Goal: Task Accomplishment & Management: Use online tool/utility

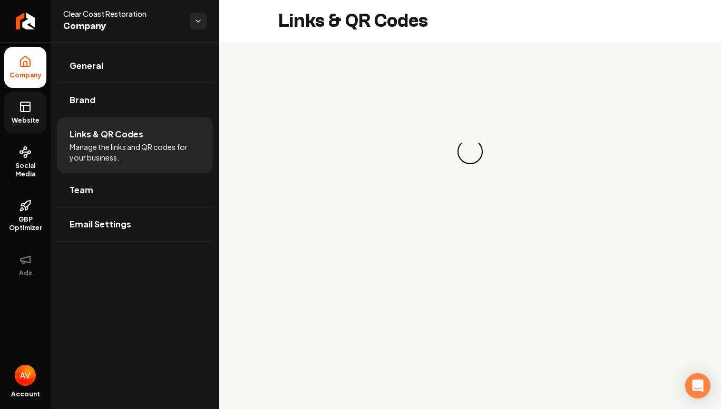
click at [27, 119] on span "Website" at bounding box center [25, 120] width 36 height 8
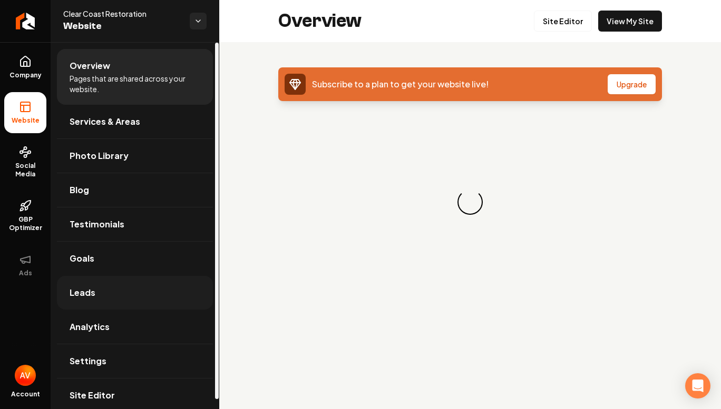
click at [120, 286] on link "Leads" at bounding box center [135, 293] width 156 height 34
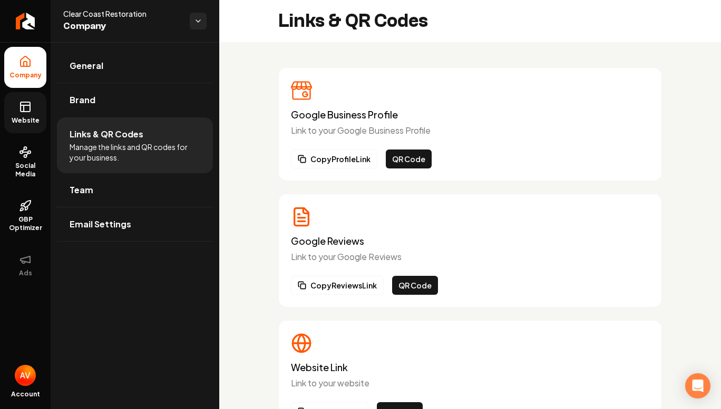
click at [32, 107] on link "Website" at bounding box center [25, 112] width 42 height 41
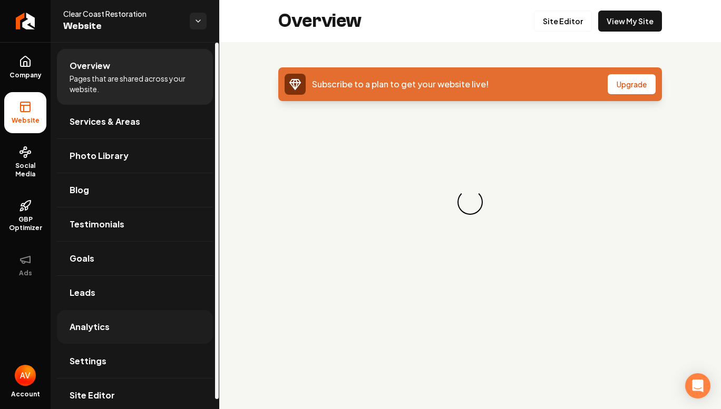
scroll to position [10, 0]
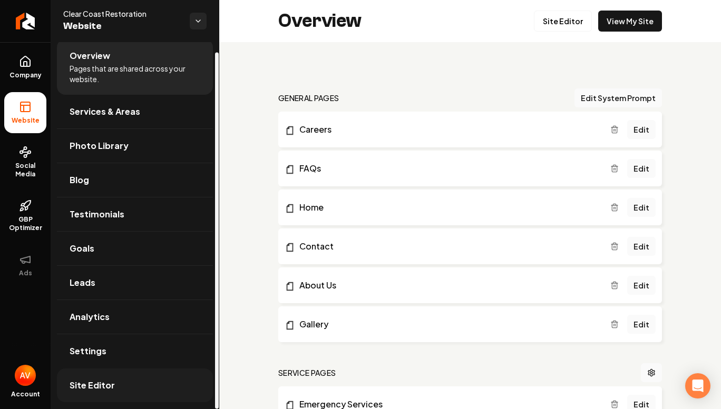
click at [133, 378] on link "Site Editor" at bounding box center [135, 386] width 156 height 34
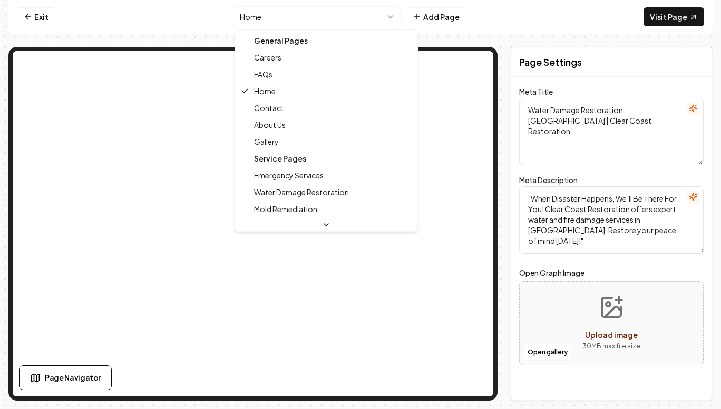
click at [316, 16] on html "Computer Required This feature is only available on a computer. Please switch t…" at bounding box center [360, 204] width 721 height 409
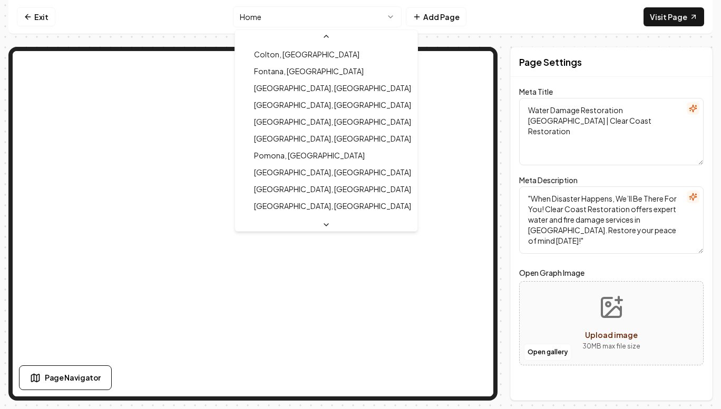
scroll to position [378, 0]
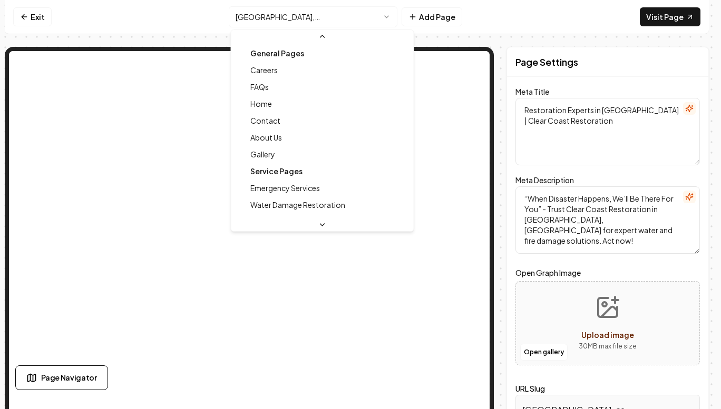
click at [280, 19] on html "Computer Required This feature is only available on a computer. Please switch t…" at bounding box center [360, 204] width 721 height 409
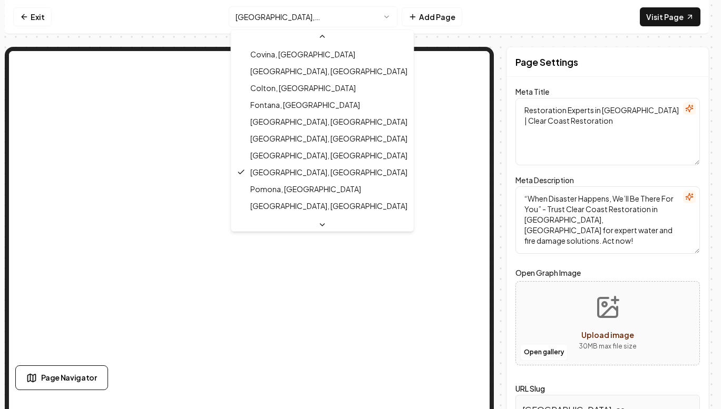
scroll to position [338, 0]
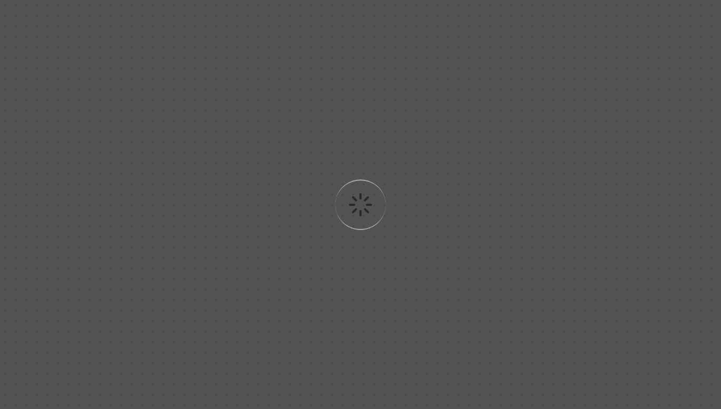
click at [285, 187] on div "Loading..." at bounding box center [360, 204] width 721 height 409
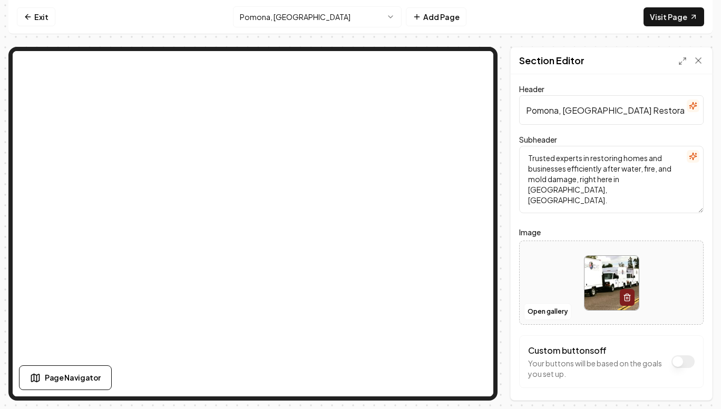
click at [563, 105] on input "Pomona, CA Restoration" at bounding box center [611, 110] width 184 height 30
paste input "Water Damage Restoration in Upland, CA | Clear Coast"
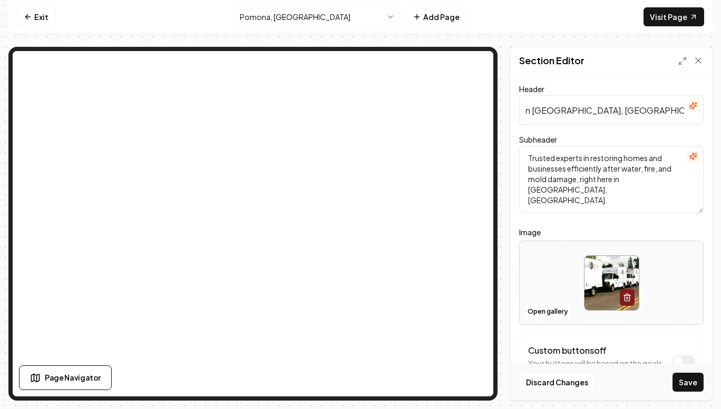
click at [548, 108] on input "Water Damage Restoration in Upland, CA | Clear Coast Restoration" at bounding box center [611, 110] width 184 height 30
type input "Water Damage Restoration in Pomona, CA | Clear Coast Restoration"
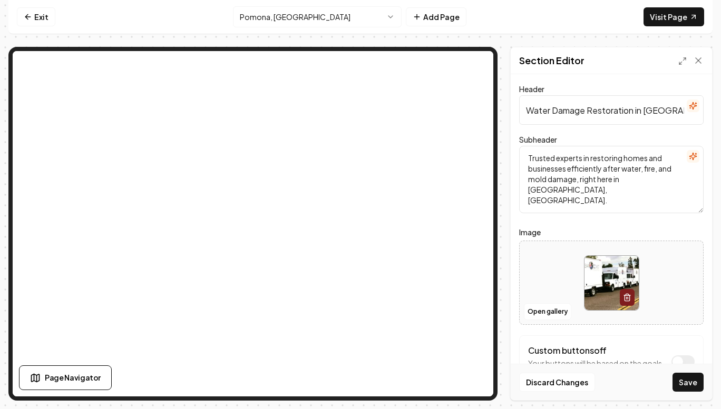
click at [577, 163] on textarea "Trusted experts in restoring homes and businesses efficiently after water, fire…" at bounding box center [611, 179] width 184 height 67
paste textarea "Looking for water damage restoration in Upland, CA? Clear Coast Restoration pro…"
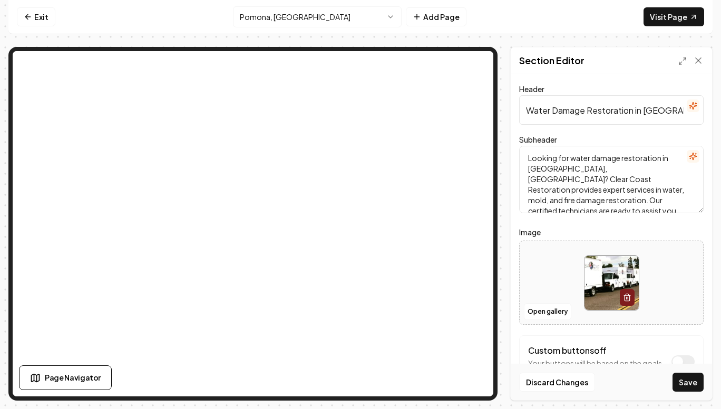
scroll to position [2, 0]
click at [535, 170] on textarea "Looking for water damage restoration in Upland, CA? Clear Coast Restoration pro…" at bounding box center [611, 179] width 184 height 67
type textarea "Looking for water damage restoration in Pomona, CA? Clear Coast Restoration pro…"
click at [681, 378] on button "Save" at bounding box center [687, 382] width 31 height 19
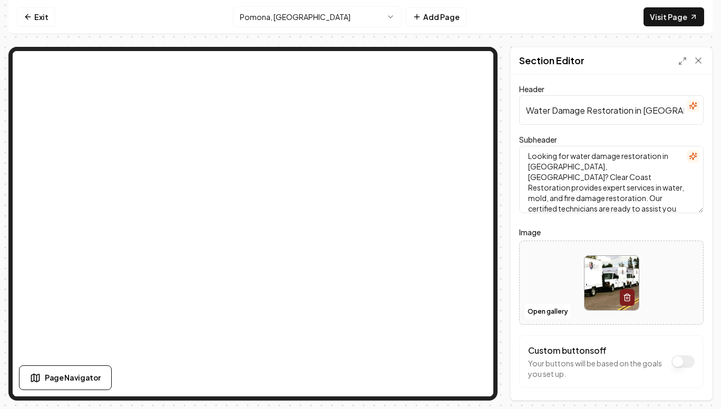
click at [270, 24] on html "Computer Required This feature is only available on a computer. Please switch t…" at bounding box center [360, 204] width 721 height 409
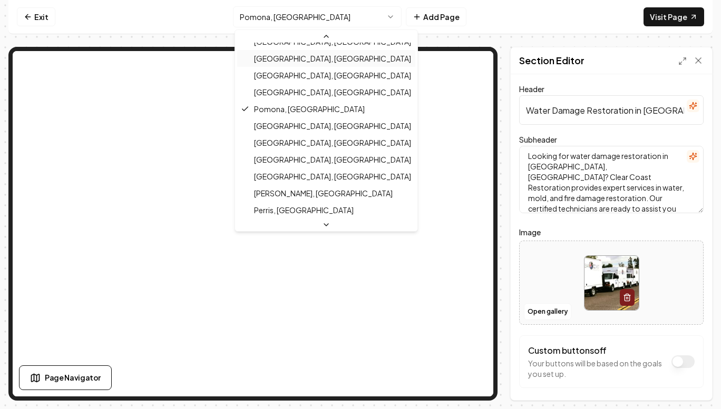
scroll to position [421, 0]
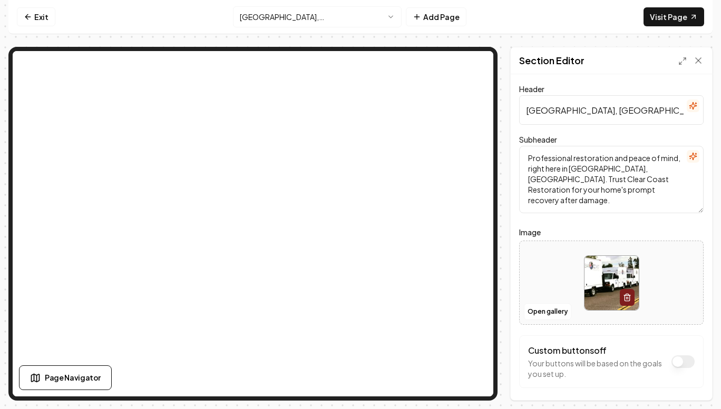
click at [536, 114] on input "Riverside, CA Restoration" at bounding box center [611, 110] width 184 height 30
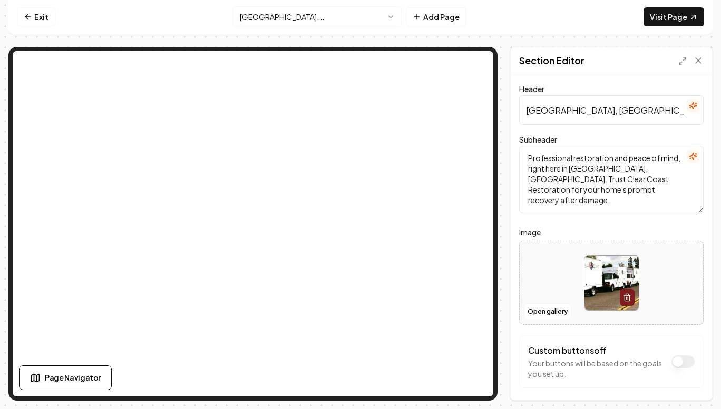
click at [536, 114] on input "Riverside, CA Restoration" at bounding box center [611, 110] width 184 height 30
paste input "Water Damage Restoration in Upland, CA | Clear Coast"
click at [539, 113] on input "Water Damage Restoration in Upland, CA | Clear Coast Restoration" at bounding box center [611, 110] width 184 height 30
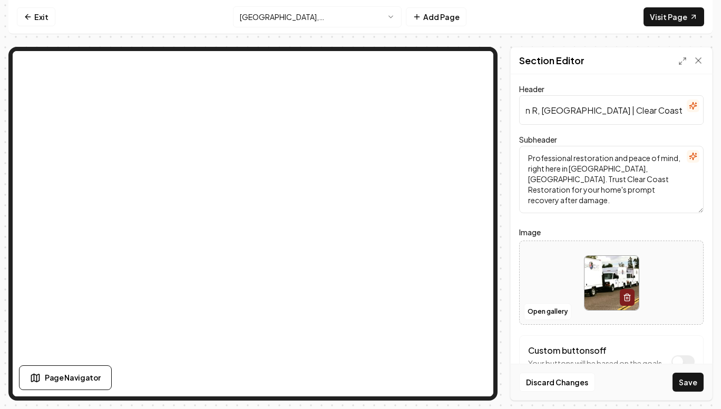
scroll to position [0, 88]
type input "Water Damage Restoration in Riverside, CA | Clear Coast Restoration"
click at [548, 158] on textarea "Professional restoration and peace of mind, right here in Riverside, CA. Trust …" at bounding box center [611, 179] width 184 height 67
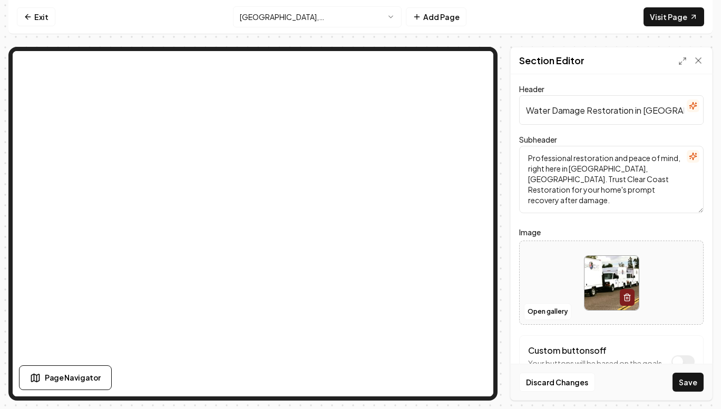
click at [548, 158] on textarea "Professional restoration and peace of mind, right here in Riverside, CA. Trust …" at bounding box center [611, 179] width 184 height 67
paste textarea "Looking for water damage restoration in Upland, CA? Clear Coast Restoration pro…"
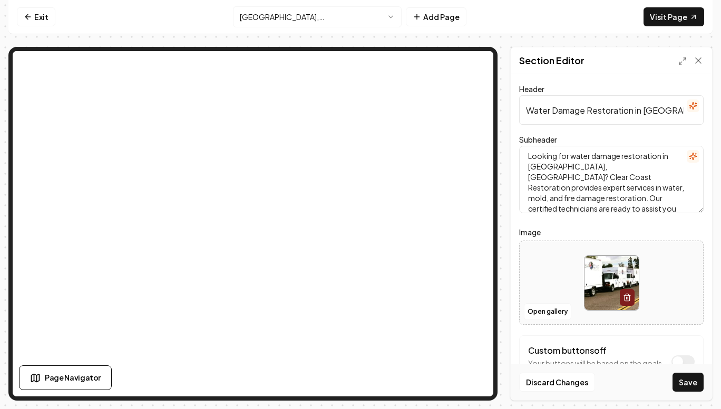
click at [540, 163] on textarea "Looking for water damage restoration in Upland, CA? Clear Coast Restoration pro…" at bounding box center [611, 179] width 184 height 67
type textarea "Looking for water damage restoration in Riverside, CA? Clear Coast Restoration …"
click at [683, 379] on button "Save" at bounding box center [687, 382] width 31 height 19
click at [280, 14] on html "Computer Required This feature is only available on a computer. Please switch t…" at bounding box center [360, 204] width 721 height 409
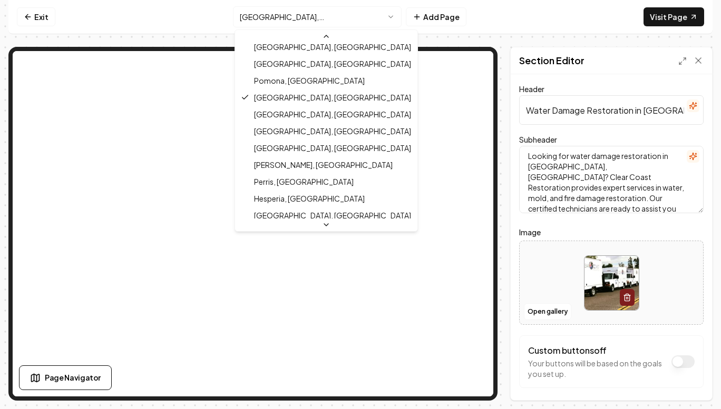
scroll to position [446, 0]
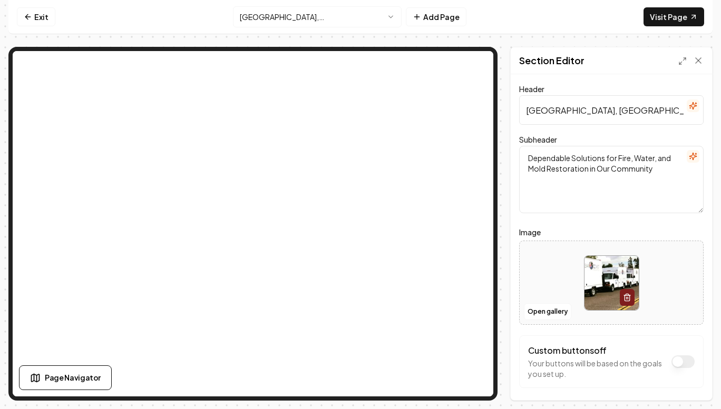
click at [552, 111] on input "San Bernardino, CA Restoration" at bounding box center [611, 110] width 184 height 30
paste input "Water Damage Restoration in Upland, CA | Clear Coast"
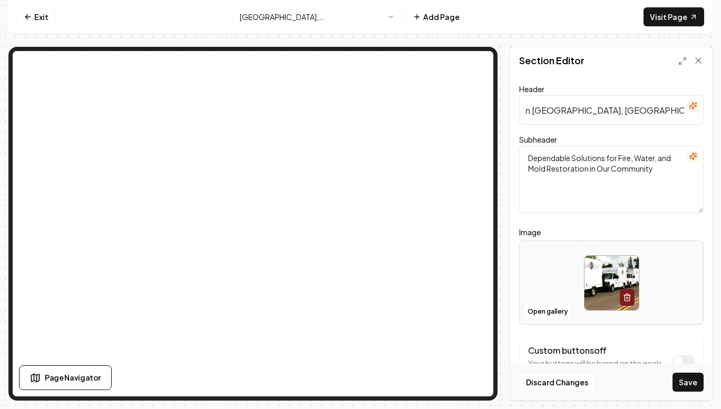
click at [539, 111] on input "Water Damage Restoration in Upland, CA | Clear Coast Restoration" at bounding box center [611, 110] width 184 height 30
type input "Water Damage Restoration in San Bernardino, CA | Clear Coast Restoration"
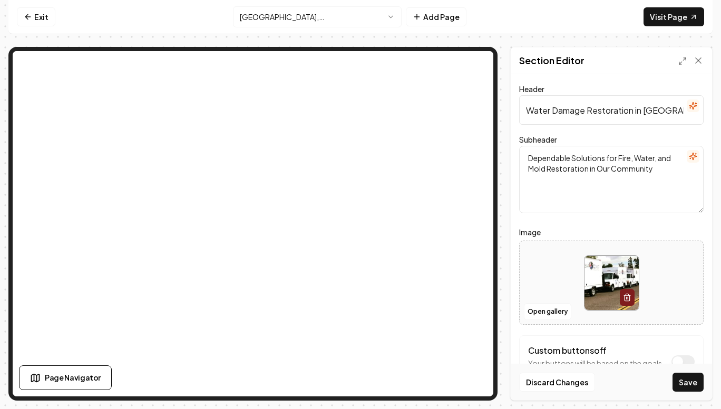
click at [542, 162] on textarea "Dependable Solutions for Fire, Water, and Mold Restoration in Our Community" at bounding box center [611, 179] width 184 height 67
paste textarea "Looking for water damage restoration in Upland, CA? Clear Coast Restoration pro…"
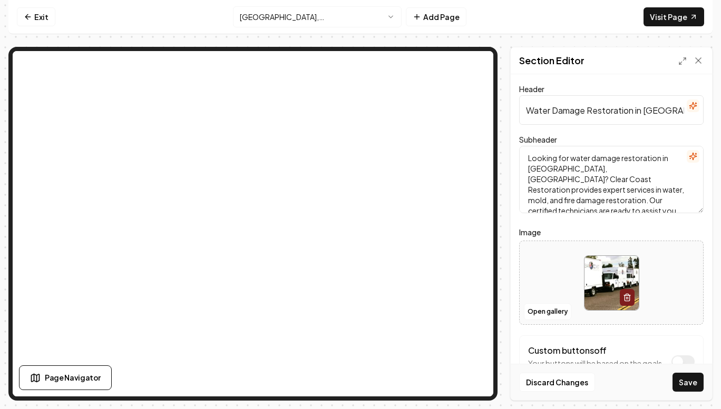
scroll to position [2, 0]
click at [545, 163] on textarea "Looking for water damage restoration in Upland, CA? Clear Coast Restoration pro…" at bounding box center [611, 179] width 184 height 67
type textarea "Looking for water damage restoration in San Bernardino, CA? Clear Coast Restora…"
click at [692, 386] on button "Save" at bounding box center [687, 382] width 31 height 19
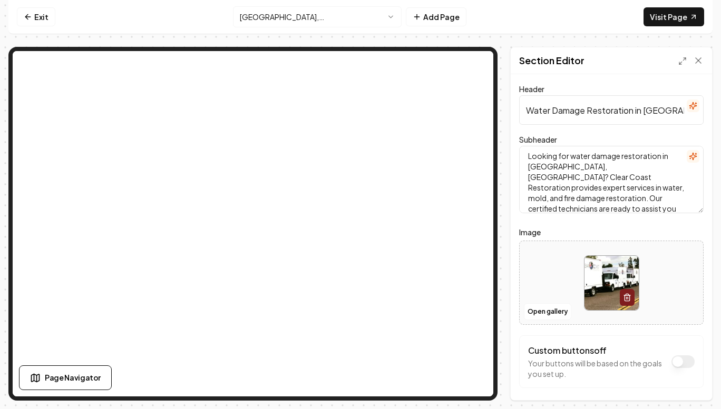
click at [316, 25] on html "Computer Required This feature is only available on a computer. Please switch t…" at bounding box center [360, 204] width 721 height 409
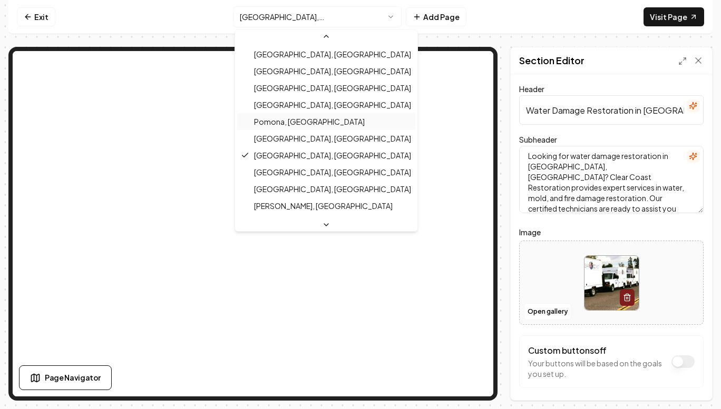
scroll to position [406, 0]
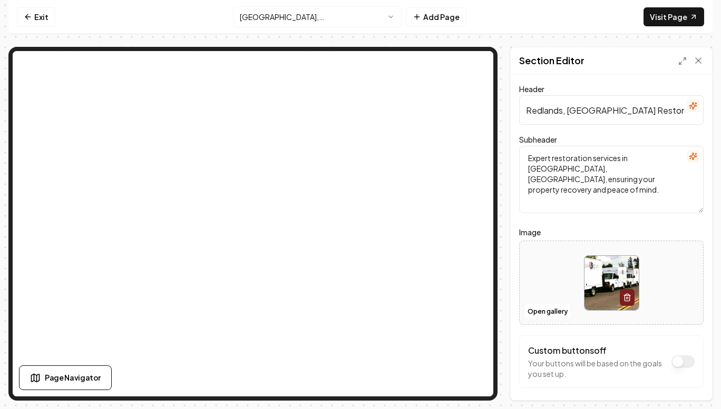
click at [566, 107] on input "Redlands, CA Restoration" at bounding box center [611, 110] width 184 height 30
paste input "Water Damage Restoration in Upland, CA | Clear Coast"
click at [566, 107] on input "Water Damage Restoration in Upland, CA | Clear Coast Restoration" at bounding box center [611, 110] width 184 height 30
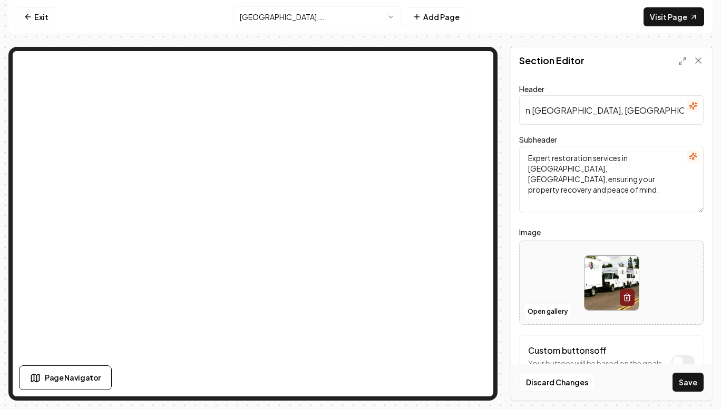
click at [546, 110] on input "Water Damage Restoration in Upland, CA | Clear Coast Restoration" at bounding box center [611, 110] width 184 height 30
type input "Water Damage Restoration in Redlands, CA | Clear Coast Restoration"
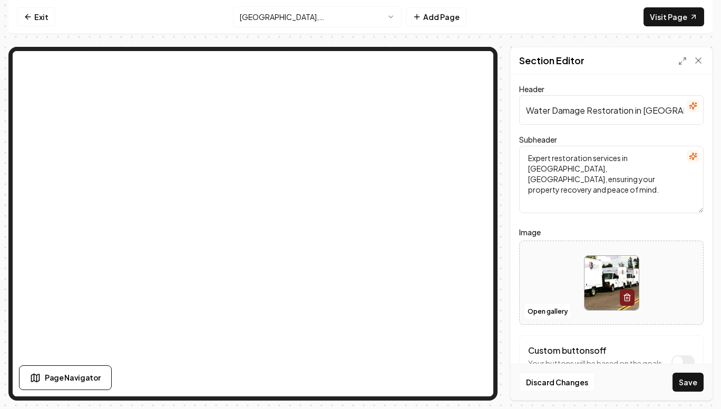
click at [549, 168] on textarea "Expert restoration services in Redlands, CA, ensuring your property recovery an…" at bounding box center [611, 179] width 184 height 67
paste textarea "Looking for water damage restoration in Upland, CA? Clear Coast Restoration pro…"
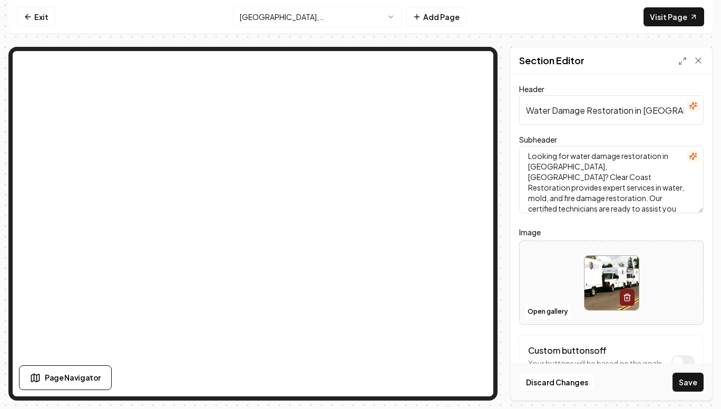
click at [538, 168] on textarea "Looking for water damage restoration in Upland, CA? Clear Coast Restoration pro…" at bounding box center [611, 179] width 184 height 67
type textarea "Looking for water damage restoration in Redlands, CA? Clear Coast Restoration p…"
click at [688, 385] on button "Save" at bounding box center [687, 382] width 31 height 19
click at [281, 20] on html "Computer Required This feature is only available on a computer. Please switch t…" at bounding box center [360, 204] width 721 height 409
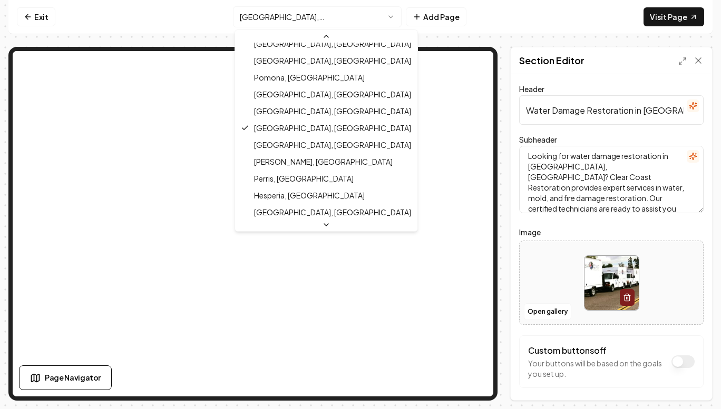
scroll to position [448, 0]
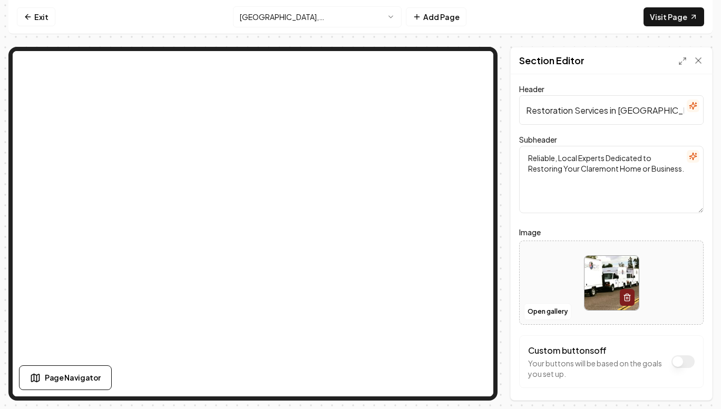
click at [537, 107] on input "Restoration Services in Claremont, CA" at bounding box center [611, 110] width 184 height 30
paste input "Water Damage Restoration in Upland, CA | Clear Coast Restoration"
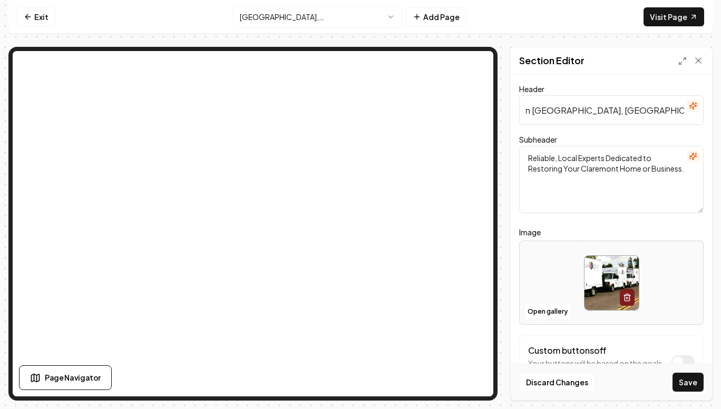
click at [537, 107] on input "Water Damage Restoration in Upland, CA | Clear Coast Restoration" at bounding box center [611, 110] width 184 height 30
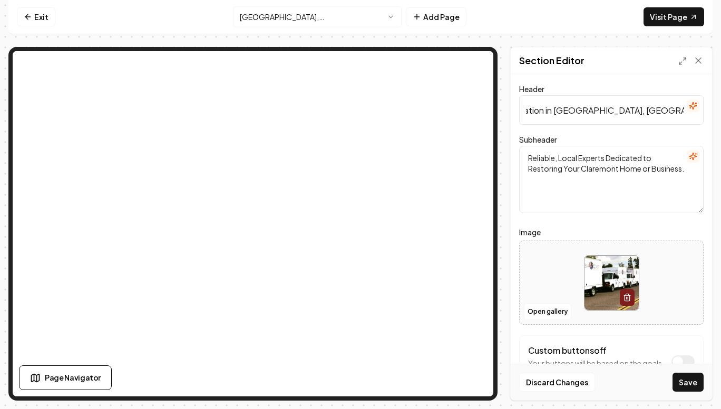
type input "Water Damage Restoration in Claremont, CA | Clear Coast Restoration"
click at [537, 158] on textarea "Reliable, Local Experts Dedicated to Restoring Your Claremont Home or Business." at bounding box center [611, 179] width 184 height 67
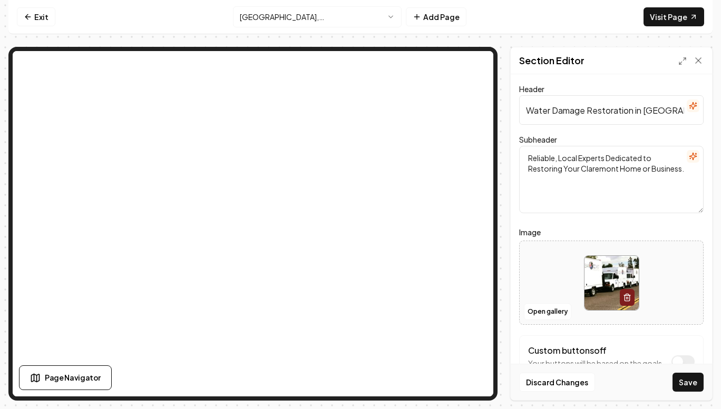
paste textarea "Looking for water damage restoration in Upland, CA? Clear Coast Restoration pro…"
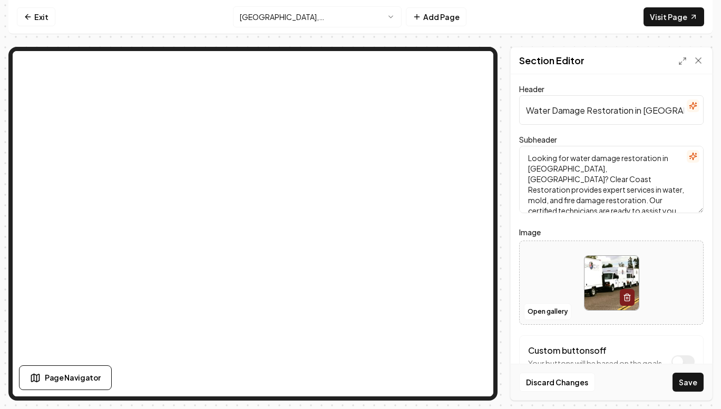
scroll to position [2, 0]
click at [534, 168] on textarea "Looking for water damage restoration in Upland, CA? Clear Coast Restoration pro…" at bounding box center [611, 179] width 184 height 67
type textarea "Looking for water damage restoration in Claremont, CA? Clear Coast Restoration …"
click at [678, 387] on button "Save" at bounding box center [687, 382] width 31 height 19
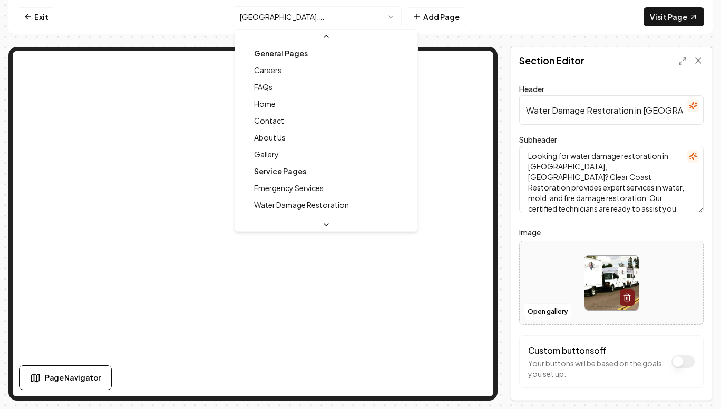
click at [268, 21] on html "Computer Required This feature is only available on a computer. Please switch t…" at bounding box center [360, 204] width 721 height 409
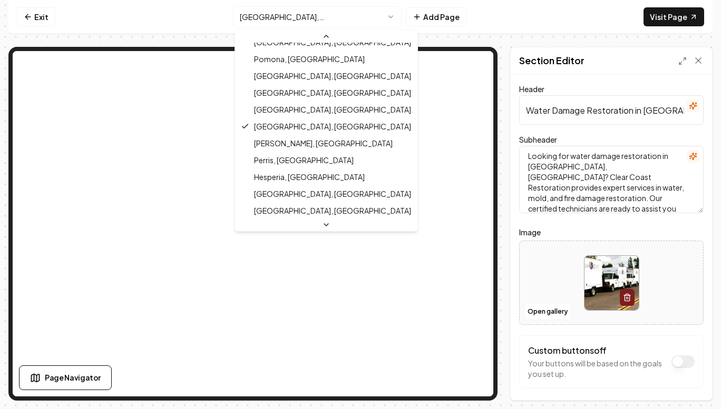
scroll to position [467, 0]
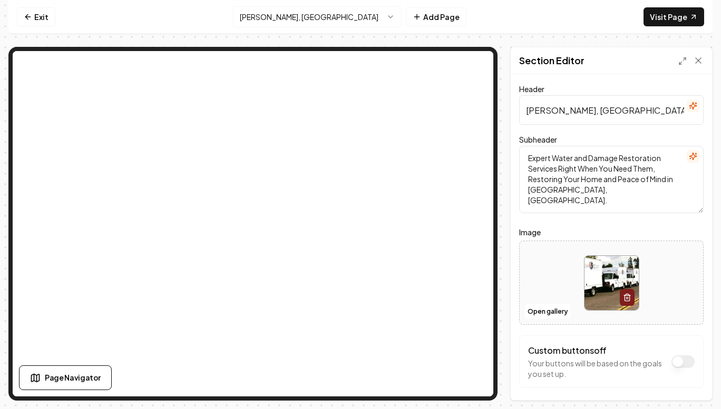
click at [548, 107] on input "Yorba Linda, CA Restoration" at bounding box center [611, 110] width 184 height 30
paste input "Water Damage Restoration in Upland, CA | Clear Coast"
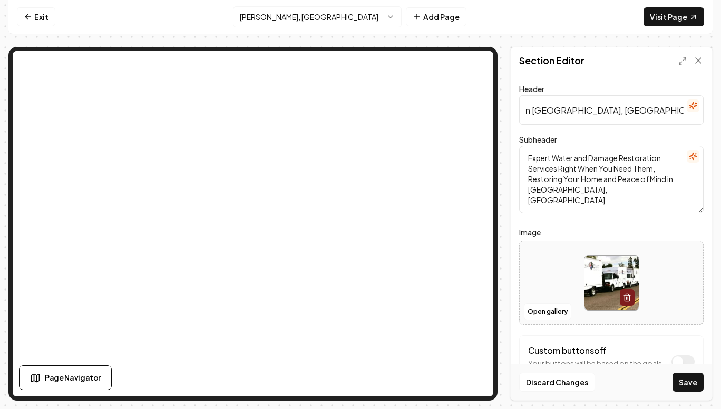
click at [544, 110] on input "Water Damage Restoration in Upland, CA | Clear Coast Restoration" at bounding box center [611, 110] width 184 height 30
type input "Water Damage Restoration in Yorba Linda, CA | Clear Coast Restoration"
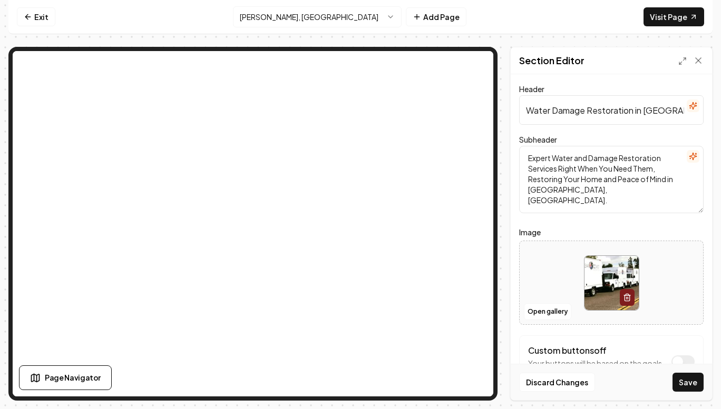
click at [557, 178] on textarea "Expert Water and Damage Restoration Services Right When You Need Them, Restorin…" at bounding box center [611, 179] width 184 height 67
paste textarea "Looking for water damage restoration in Upland, CA? Clear Coast Restoration pro…"
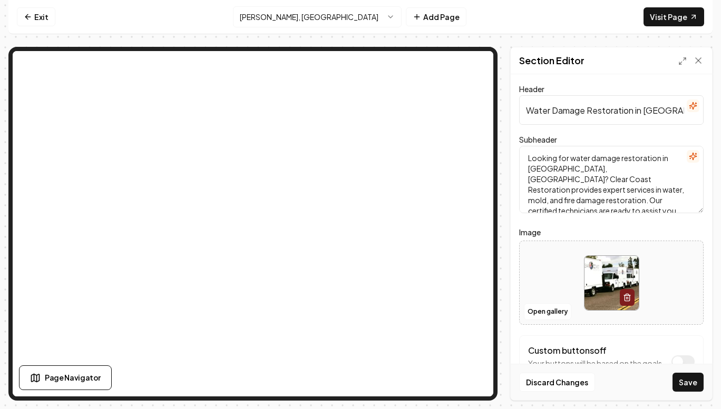
scroll to position [2, 0]
click at [542, 164] on textarea "Looking for water damage restoration in Upland, CA? Clear Coast Restoration pro…" at bounding box center [611, 179] width 184 height 67
type textarea "Looking for water damage restoration in Yorba Linda, CA? Clear Coast Restoratio…"
click at [685, 382] on button "Save" at bounding box center [687, 382] width 31 height 19
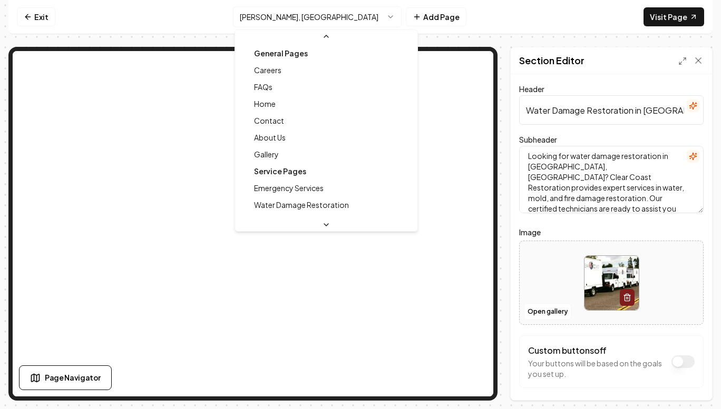
click at [259, 14] on html "Computer Required This feature is only available on a computer. Please switch t…" at bounding box center [360, 204] width 721 height 409
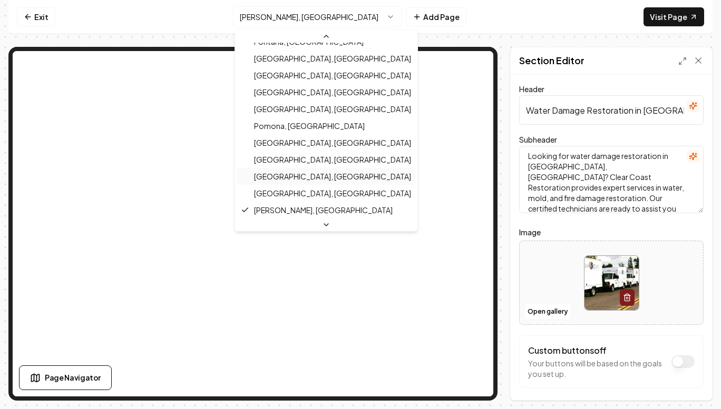
scroll to position [460, 0]
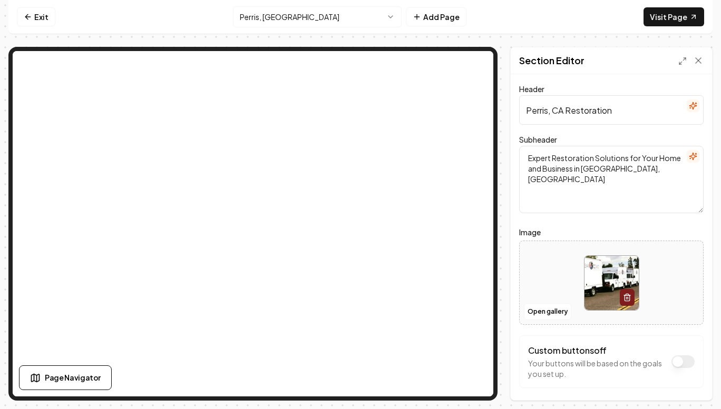
click at [549, 111] on input "Perris, CA Restoration" at bounding box center [611, 110] width 184 height 30
paste input "Water Damage Restoration in Upland, CA | Clear Coast"
click at [549, 111] on input "Water Damage Restoration in Upland, CA | Clear Coast Restoration" at bounding box center [611, 110] width 184 height 30
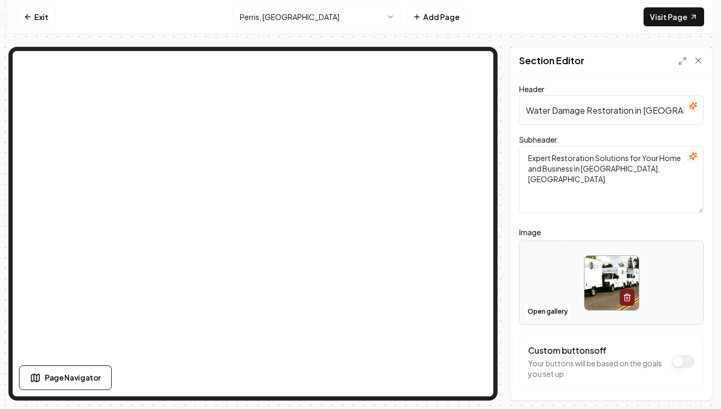
scroll to position [0, 111]
click at [549, 111] on input "Water Damage Restoration in Upland, CA | Clear Coast Restoration" at bounding box center [611, 110] width 184 height 30
type input "Water Damage Restoration in Perris, CA | Clear Coast Restoration"
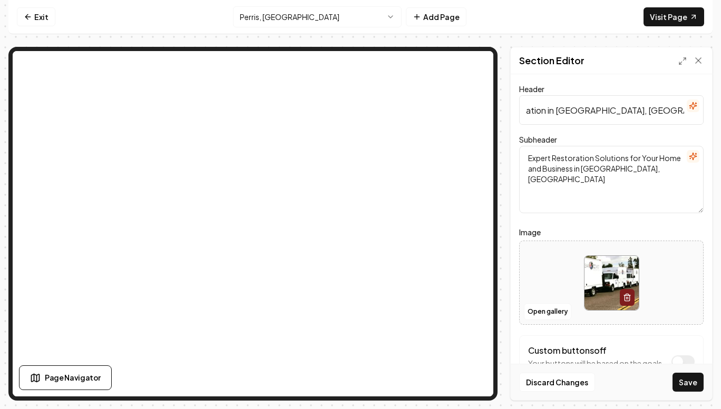
scroll to position [0, 0]
click at [540, 152] on textarea "Expert Restoration Solutions for Your Home and Business in Perris, CA" at bounding box center [611, 179] width 184 height 67
paste textarea "Looking for water damage restoration in Upland, CA? Clear Coast Restoration pro…"
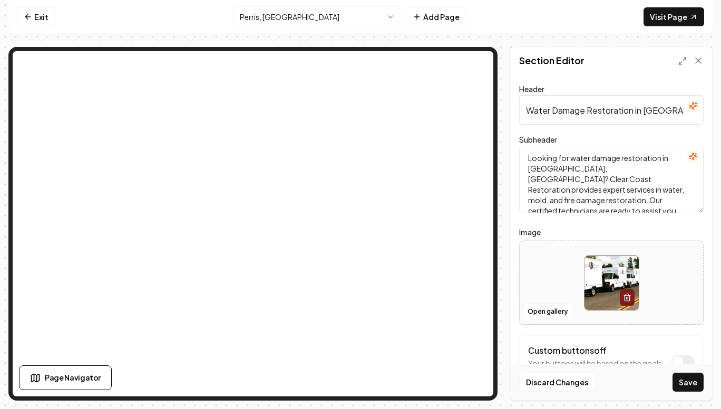
scroll to position [2, 0]
click at [533, 165] on textarea "Looking for water damage restoration in Upland, CA? Clear Coast Restoration pro…" at bounding box center [611, 179] width 184 height 67
type textarea "Looking for water damage restoration in Perris, CA? Clear Coast Restoration pro…"
click at [681, 378] on button "Save" at bounding box center [687, 382] width 31 height 19
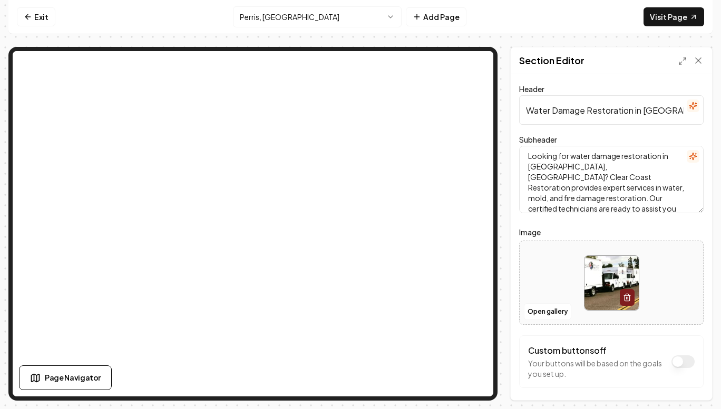
click at [273, 17] on html "Computer Required This feature is only available on a computer. Please switch t…" at bounding box center [360, 204] width 721 height 409
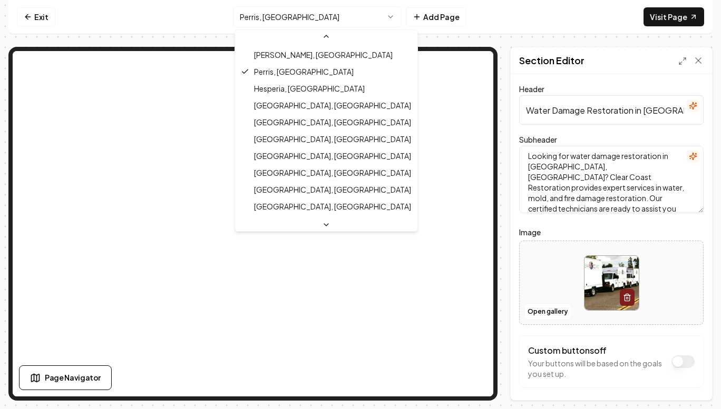
scroll to position [555, 0]
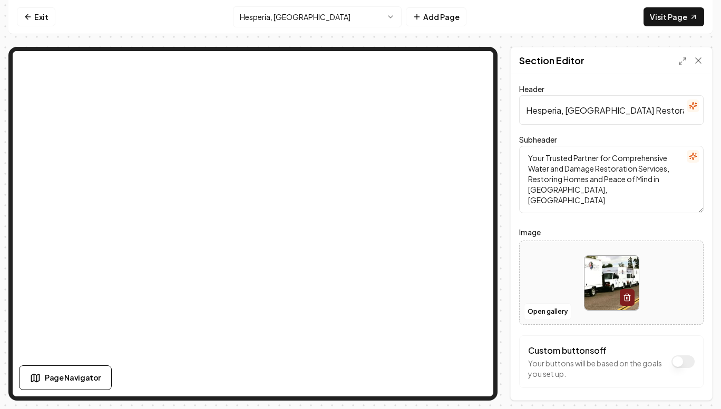
click at [541, 113] on input "Hesperia, CA Restoration" at bounding box center [611, 110] width 184 height 30
paste input "Water Damage Restoration in Upland, CA | Clear Coast"
click at [541, 113] on input "Water Damage Restoration in Upland, CA | Clear Coast Restoration" at bounding box center [611, 110] width 184 height 30
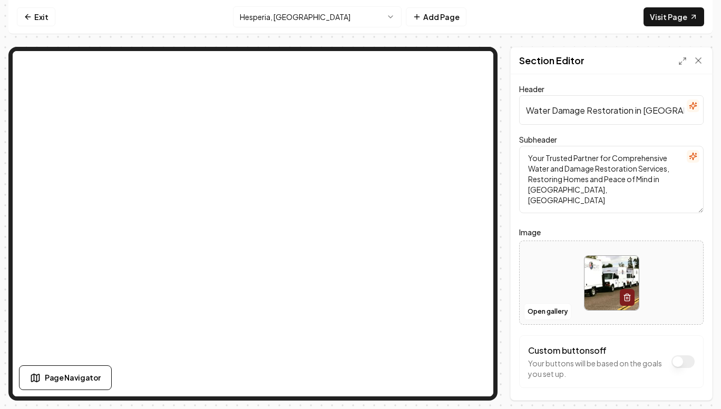
scroll to position [0, 111]
click at [544, 110] on input "Water Damage Restoration in Upland, CA | Clear Coast Restoration" at bounding box center [611, 110] width 184 height 30
type input "Water Damage Restoration in Hesperia, CA | Clear Coast Restoration"
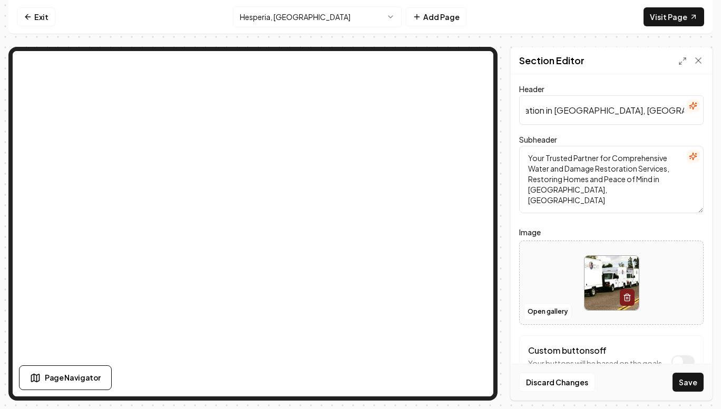
scroll to position [0, 0]
click at [533, 174] on textarea "Your Trusted Partner for Comprehensive Water and Damage Restoration Services, R…" at bounding box center [611, 179] width 184 height 67
paste textarea "Looking for water damage restoration in Upland, CA? Clear Coast Restoration pro…"
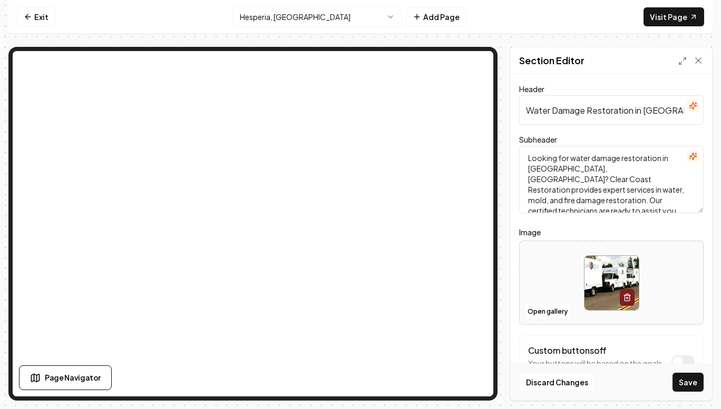
scroll to position [2, 0]
click at [535, 169] on textarea "Looking for water damage restoration in Upland, CA? Clear Coast Restoration pro…" at bounding box center [611, 179] width 184 height 67
type textarea "Looking for water damage restoration in Hesperia, CA? Clear Coast Restoration p…"
click at [686, 383] on button "Save" at bounding box center [687, 382] width 31 height 19
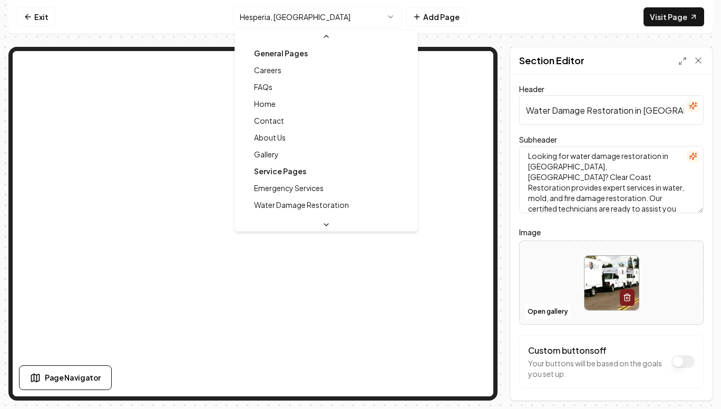
click at [291, 9] on html "Computer Required This feature is only available on a computer. Please switch t…" at bounding box center [360, 204] width 721 height 409
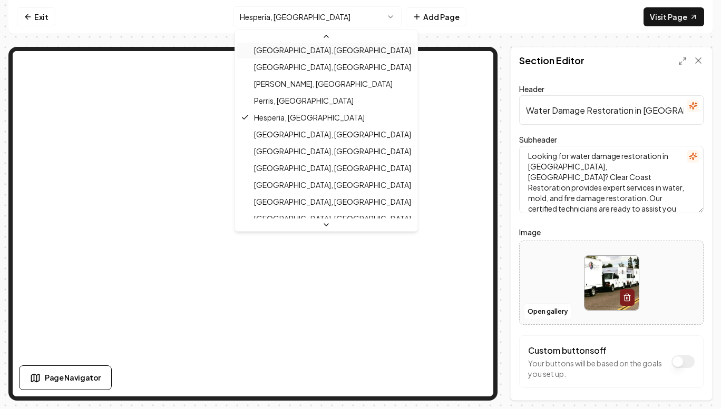
scroll to position [535, 0]
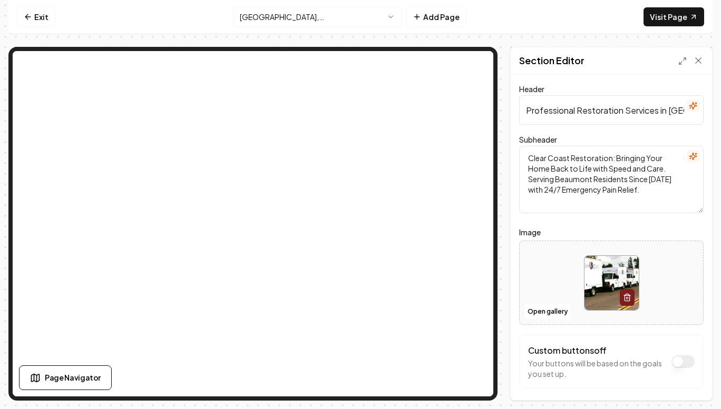
click at [545, 111] on input "Professional Restoration Services in Beaumont, CA" at bounding box center [611, 110] width 184 height 30
paste input "Water Damage Restoration in Upland, CA | Clear Coast Restoration"
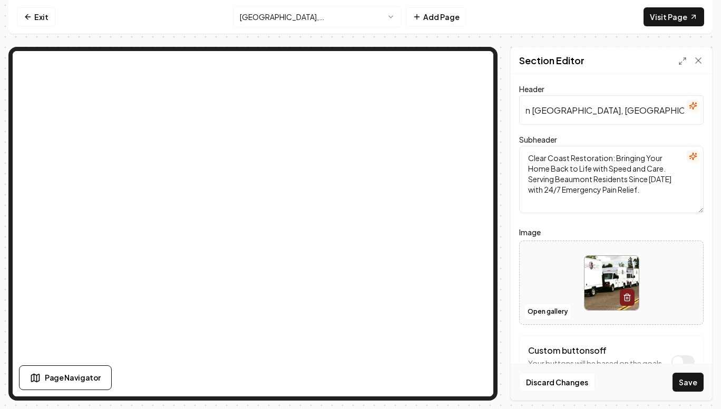
click at [545, 111] on input "Water Damage Restoration in Upland, CA | Clear Coast Restoration" at bounding box center [611, 110] width 184 height 30
type input "Water Damage Restoration in Beaumont, CA | Clear Coast Restoration"
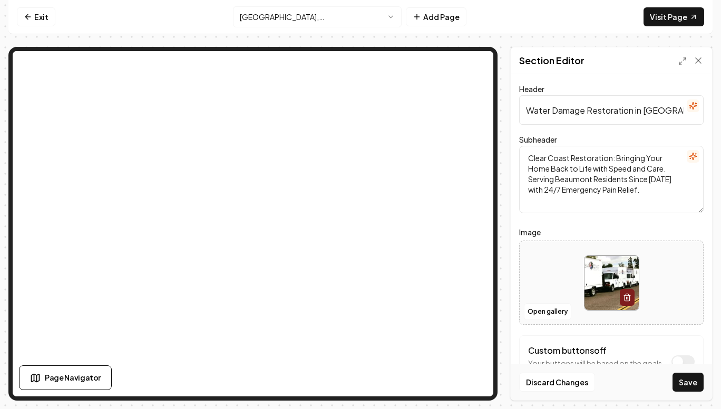
click at [569, 173] on textarea "Clear Coast Restoration: Bringing Your Home Back to Life with Speed and Care. S…" at bounding box center [611, 179] width 184 height 67
paste textarea "Looking for water damage restoration in Upland, CA? Clear Coast Restoration pro…"
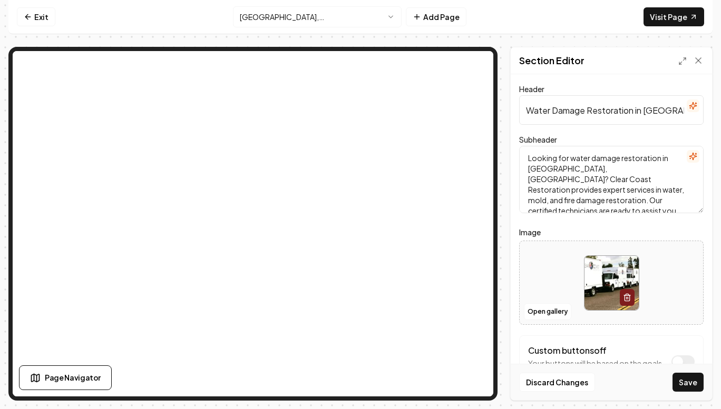
scroll to position [2, 0]
click at [542, 165] on textarea "Looking for water damage restoration in Upland, CA? Clear Coast Restoration pro…" at bounding box center [611, 179] width 184 height 67
type textarea "Looking for water damage restoration in Beaumont, CA? Clear Coast Restoration p…"
click at [684, 378] on button "Save" at bounding box center [687, 382] width 31 height 19
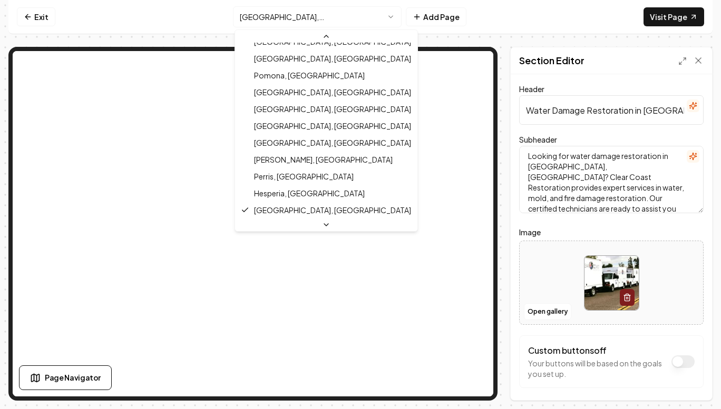
click at [274, 17] on html "Computer Required This feature is only available on a computer. Please switch t…" at bounding box center [360, 204] width 721 height 409
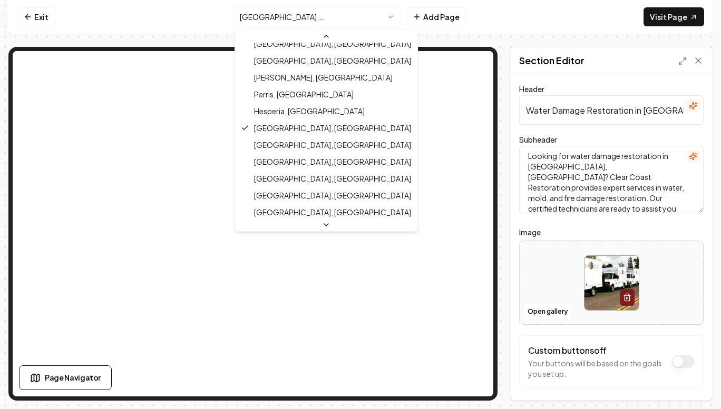
scroll to position [532, 0]
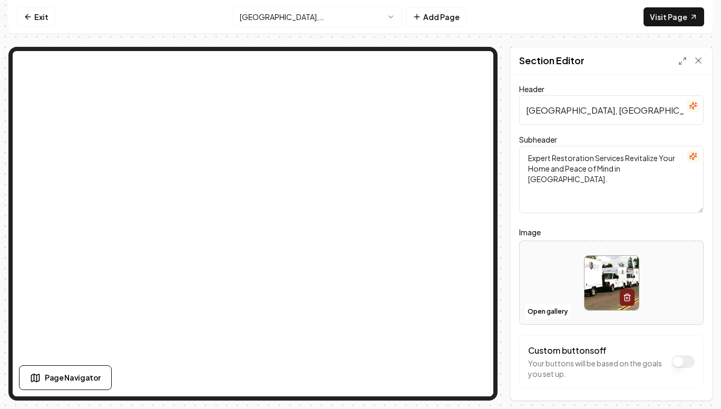
click at [541, 114] on input "Chino Hills, CA Restoration" at bounding box center [611, 110] width 184 height 30
paste input "Water Damage Restoration in Upland, CA | Clear Coast"
click at [541, 114] on input "Water Damage Restoration in Upland, CA | Clear Coast Restoration" at bounding box center [611, 110] width 184 height 30
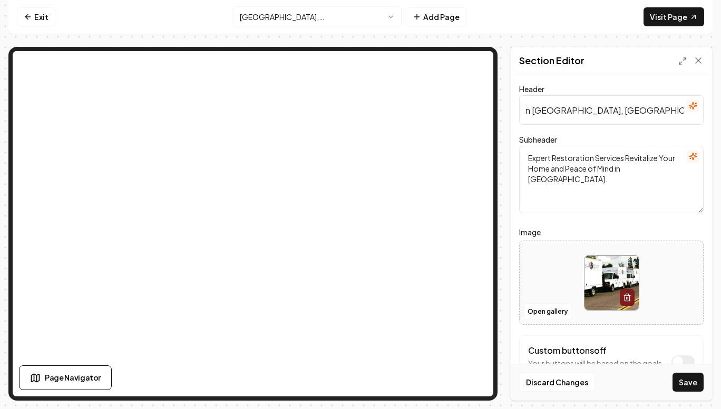
click at [541, 109] on input "Water Damage Restoration in Upland, CA | Clear Coast Restoration" at bounding box center [611, 110] width 184 height 30
type input "Water Damage Restoration in Chino Hills, CA | Clear Coast Restoration"
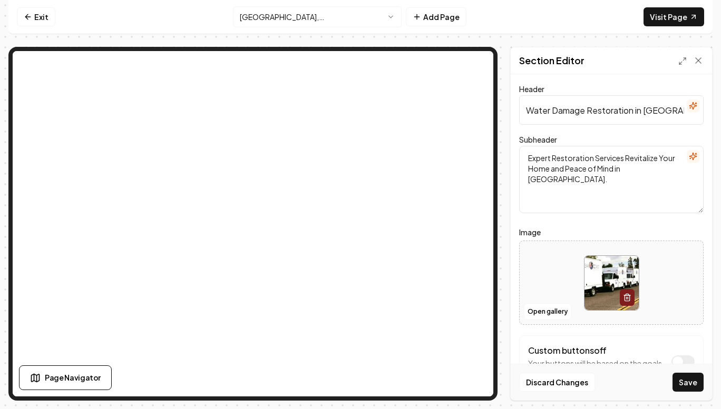
click at [551, 168] on textarea "Expert Restoration Services Revitalize Your Home and Peace of Mind in Chino Hil…" at bounding box center [611, 179] width 184 height 67
paste textarea "Looking for water damage restoration in Upland, CA? Clear Coast Restoration pro…"
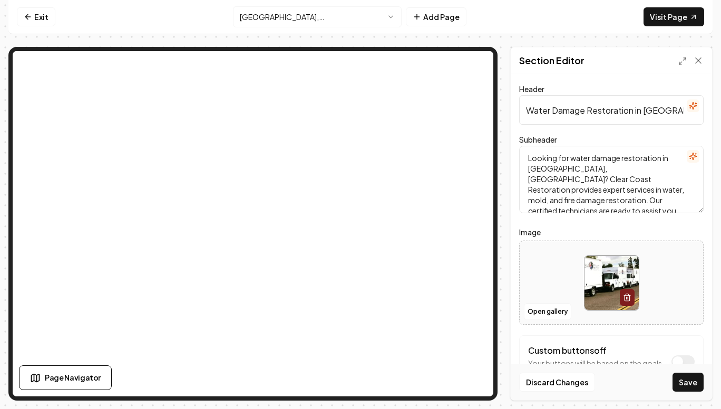
click at [551, 168] on textarea "Looking for water damage restoration in Upland, CA? Clear Coast Restoration pro…" at bounding box center [611, 179] width 184 height 67
click at [537, 166] on textarea "Looking for water damage restoration in Upland, CA? Clear Coast Restoration pro…" at bounding box center [611, 179] width 184 height 67
type textarea "Looking for water damage restoration in Chino Hills, CA? Clear Coast Restoratio…"
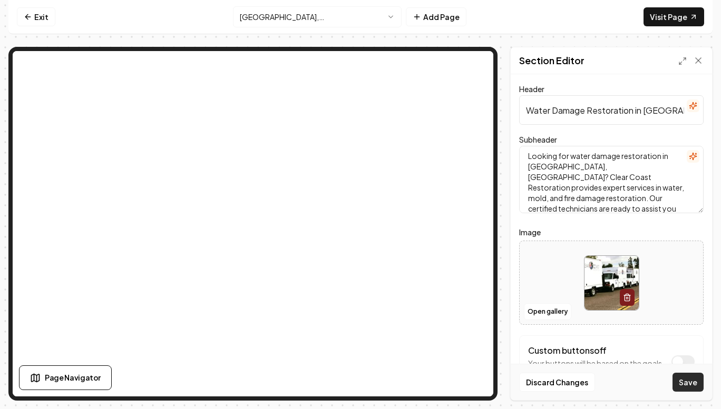
click at [688, 378] on button "Save" at bounding box center [687, 382] width 31 height 19
click at [306, 16] on html "Computer Required This feature is only available on a computer. Please switch t…" at bounding box center [360, 204] width 721 height 409
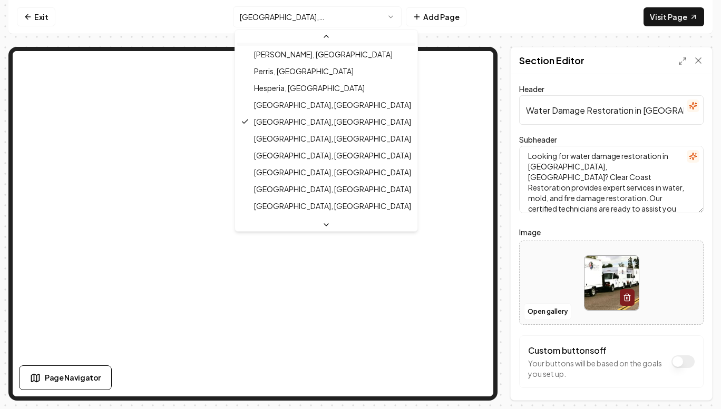
scroll to position [554, 0]
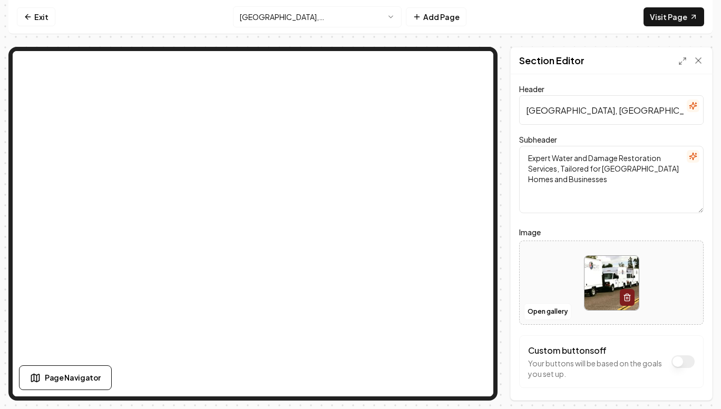
click at [560, 105] on input "Lake Elsinore, CA Restoration" at bounding box center [611, 110] width 184 height 30
paste input "Water Damage Restoration in Upland, CA | Clear Coast"
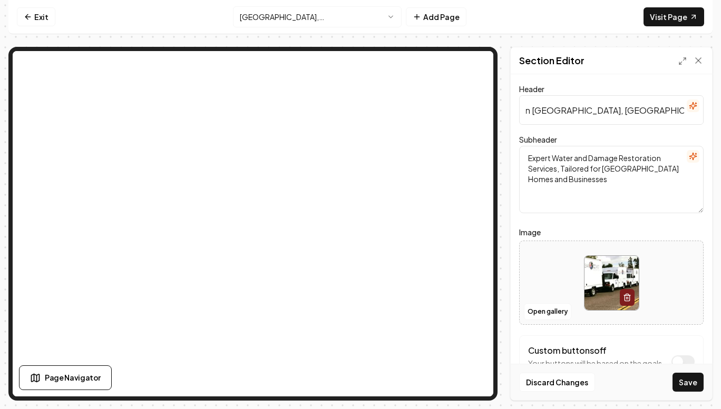
click at [545, 109] on input "Water Damage Restoration in Upland, CA | Clear Coast Restoration" at bounding box center [611, 110] width 184 height 30
type input "Water Damage Restoration in Lake Elsinore, CA | Clear Coast Restoration"
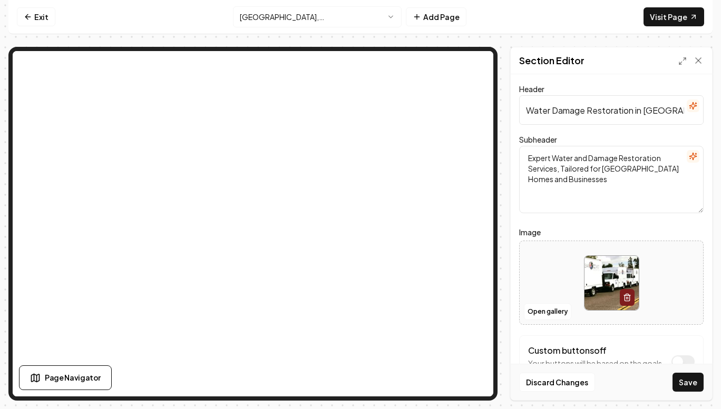
click at [547, 170] on textarea "Expert Water and Damage Restoration Services, Tailored for Lake Elsinore Homes …" at bounding box center [611, 179] width 184 height 67
paste textarea "Looking for water damage restoration in Upland, CA? Clear Coast Restoration pro…"
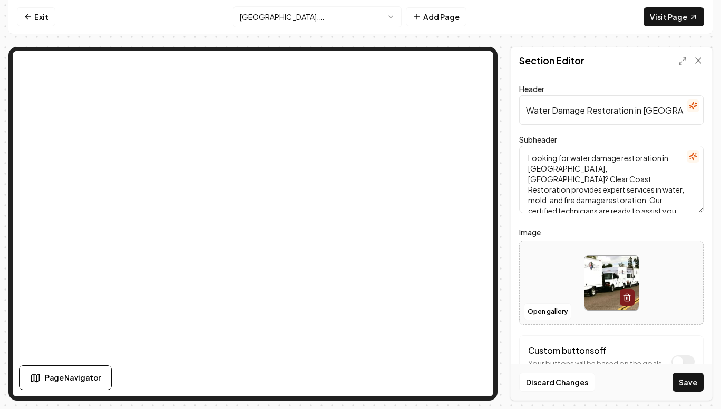
scroll to position [2, 0]
click at [537, 164] on textarea "Looking for water damage restoration in Upland, CA? Clear Coast Restoration pro…" at bounding box center [611, 179] width 184 height 67
type textarea "Looking for water damage restoration in Lake Elsinore, CA? Clear Coast Restorat…"
click at [691, 385] on button "Save" at bounding box center [687, 382] width 31 height 19
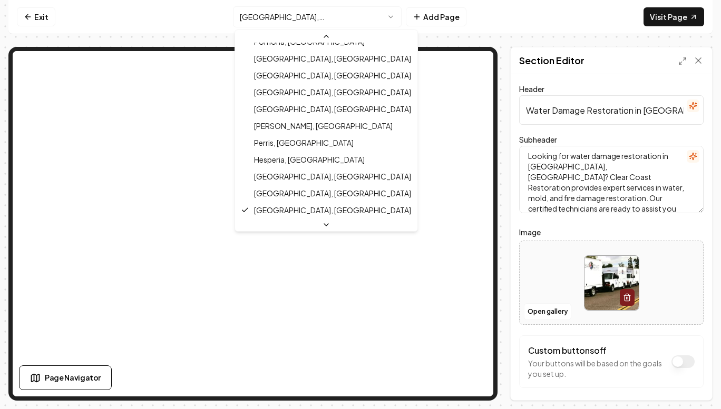
click at [325, 17] on html "Computer Required This feature is only available on a computer. Please switch t…" at bounding box center [360, 204] width 721 height 409
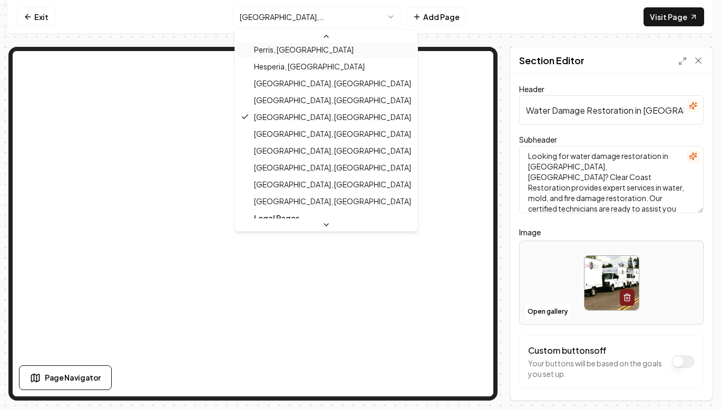
scroll to position [578, 0]
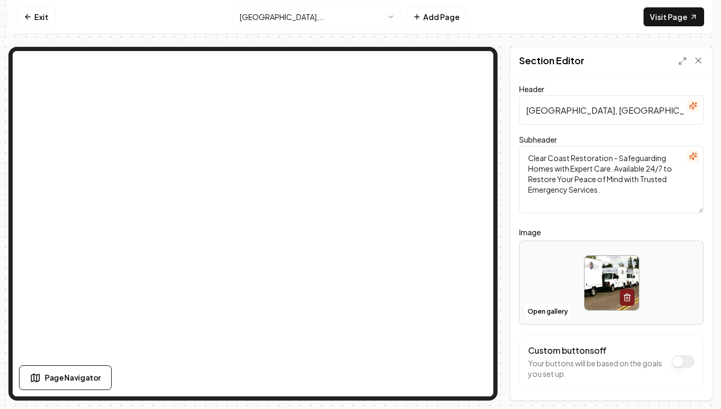
click at [547, 114] on input "Apple Valley, CA Restoration" at bounding box center [611, 110] width 184 height 30
paste input "Water Damage Restoration in Upland, CA | Clear Coast"
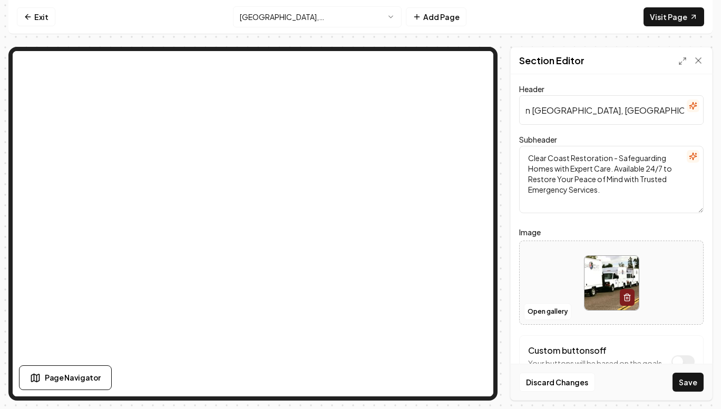
click at [546, 112] on input "Water Damage Restoration in Upland, CA | Clear Coast Restoration" at bounding box center [611, 110] width 184 height 30
type input "Water Damage Restoration in Apple Valley, CA | Clear Coast Restoration"
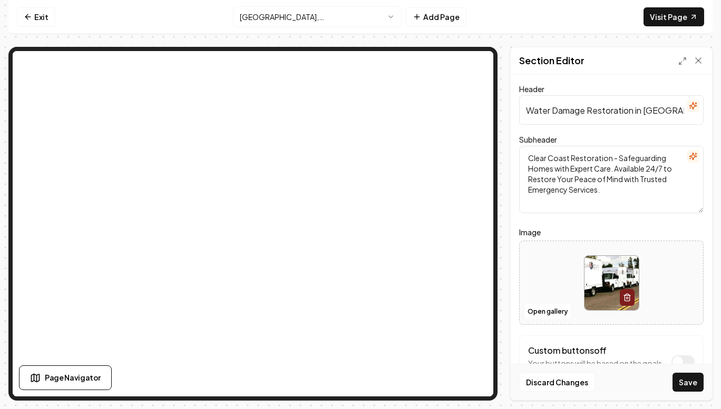
click at [569, 173] on textarea "Clear Coast Restoration - Safeguarding Homes with Expert Care. Available 24/7 t…" at bounding box center [611, 179] width 184 height 67
paste textarea "Looking for water damage restoration in Upland, CA? Clear Coast Restoration pro…"
click at [569, 173] on textarea "Clear Coast Restoration - Safeguarding Homes with Expert Care. Available 24/7 t…" at bounding box center [611, 179] width 184 height 67
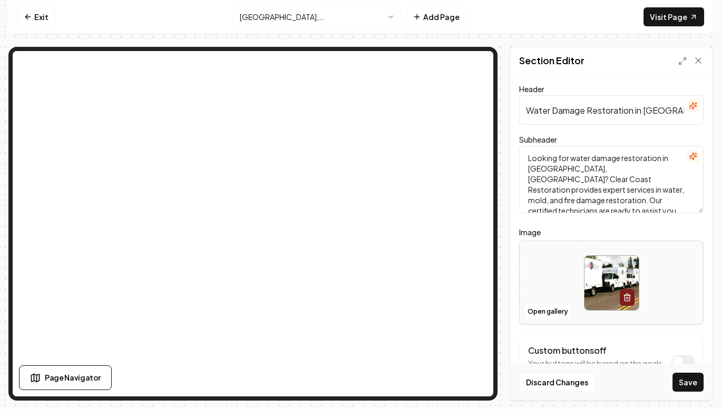
scroll to position [2, 0]
click at [539, 166] on textarea "Looking for water damage restoration in Upland, CA? Clear Coast Restoration pro…" at bounding box center [611, 179] width 184 height 67
type textarea "Looking for water damage restoration in Apple Valley, CA? Clear Coast Restorati…"
click at [688, 386] on button "Save" at bounding box center [687, 382] width 31 height 19
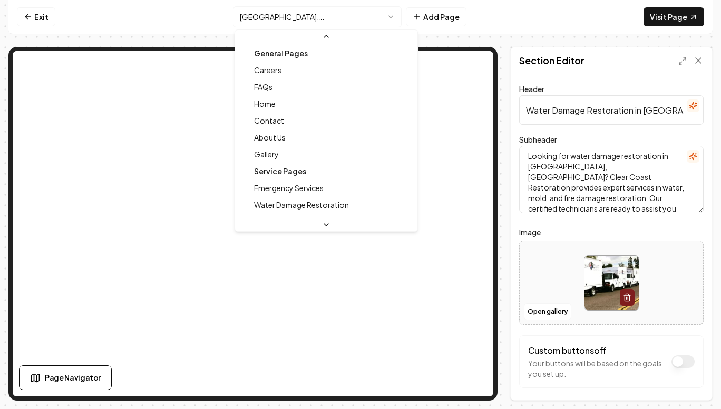
click at [290, 16] on html "Computer Required This feature is only available on a computer. Please switch t…" at bounding box center [360, 204] width 721 height 409
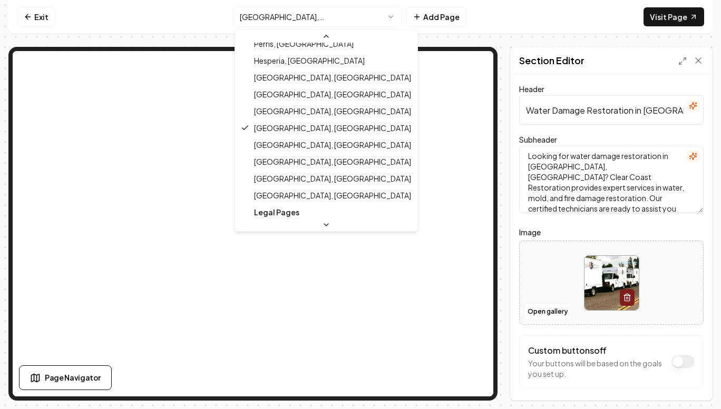
scroll to position [581, 0]
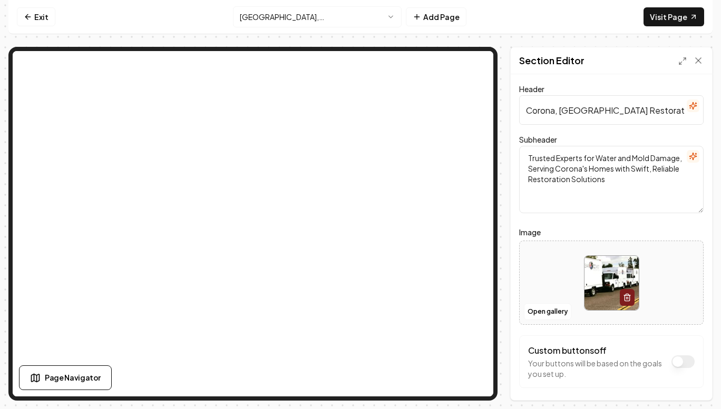
click at [556, 109] on input "Corona, CA Restoration" at bounding box center [611, 110] width 184 height 30
paste input "Water Damage Restoration in Upland, CA | Clear Coast"
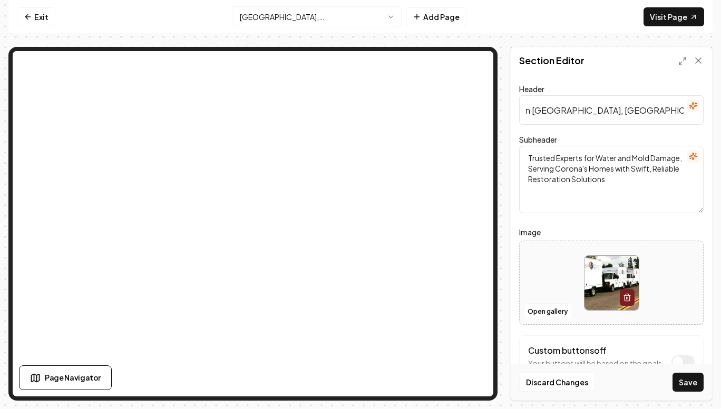
click at [552, 109] on input "Water Damage Restoration in Upland, CA | Clear Coast Restoration" at bounding box center [611, 110] width 184 height 30
type input "Water Damage Restoration in Corona, CA | Clear Coast Restoration"
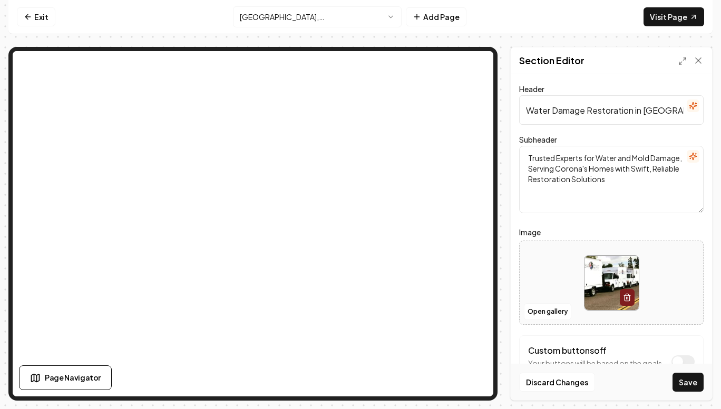
click at [538, 163] on textarea "Trusted Experts for Water and Mold Damage, Serving Corona's Homes with Swift, R…" at bounding box center [611, 179] width 184 height 67
paste textarea "Looking for water damage restoration in Upland, CA? Clear Coast Restoration pro…"
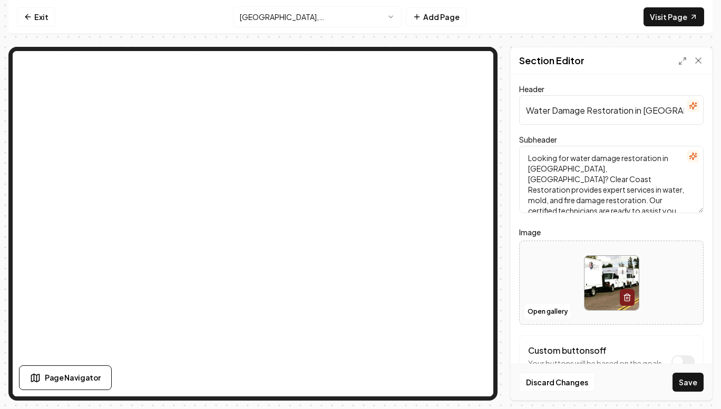
scroll to position [2, 0]
click at [538, 163] on textarea "Looking for water damage restoration in Upland, CA? Clear Coast Restoration pro…" at bounding box center [611, 179] width 184 height 67
type textarea "Looking for water damage restoration in Corona, CA? Clear Coast Restoration pro…"
click at [688, 383] on button "Save" at bounding box center [687, 382] width 31 height 19
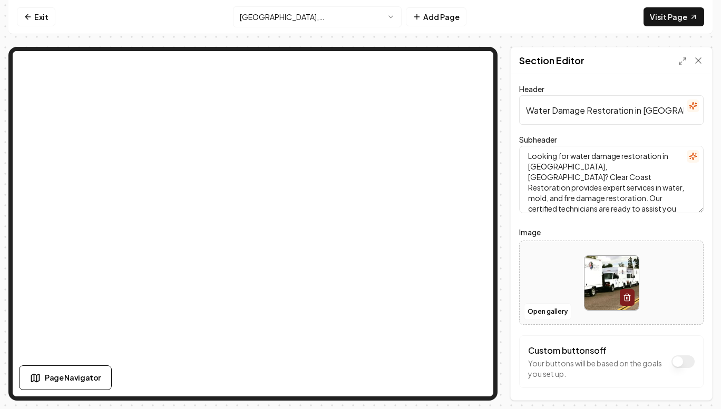
click at [325, 23] on html "Computer Required This feature is only available on a computer. Please switch t…" at bounding box center [360, 204] width 721 height 409
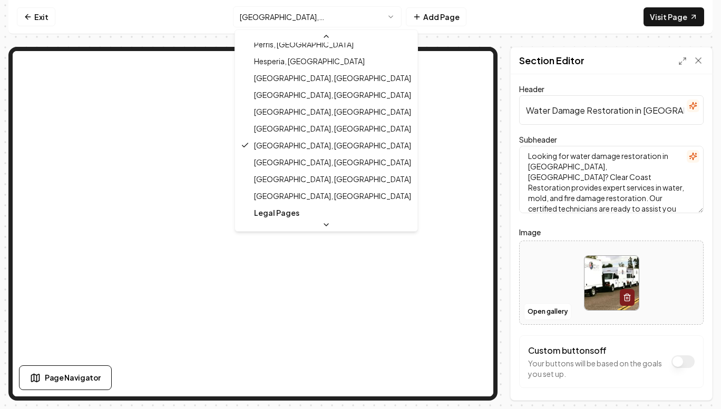
scroll to position [583, 0]
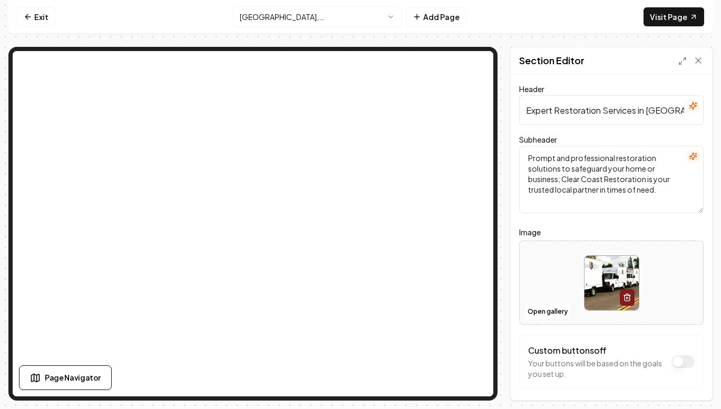
click at [544, 112] on input "Expert Restoration Services in West Covina, CA" at bounding box center [611, 110] width 184 height 30
paste input "Water Damage Restoration in Upland, CA | Clear Coast Restoration"
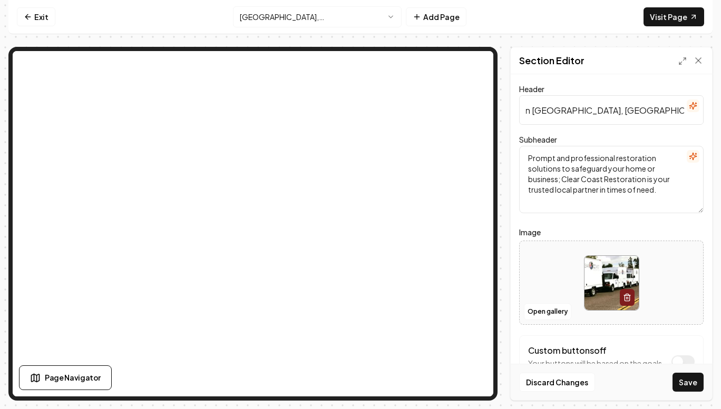
click at [544, 112] on input "Water Damage Restoration in Upland, CA | Clear Coast Restoration" at bounding box center [611, 110] width 184 height 30
type input "Water Damage Restoration in West Covina, CA | Clear Coast Restoration"
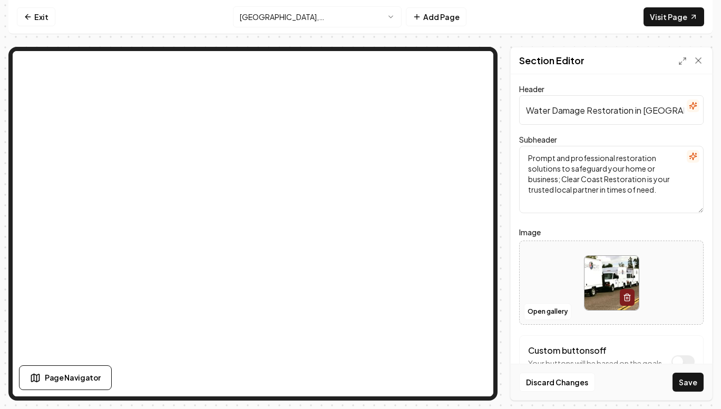
click at [555, 161] on textarea "Prompt and professional restoration solutions to safeguard your home or busines…" at bounding box center [611, 179] width 184 height 67
paste textarea "Looking for water damage restoration in Upland, CA? Clear Coast Restoration pro…"
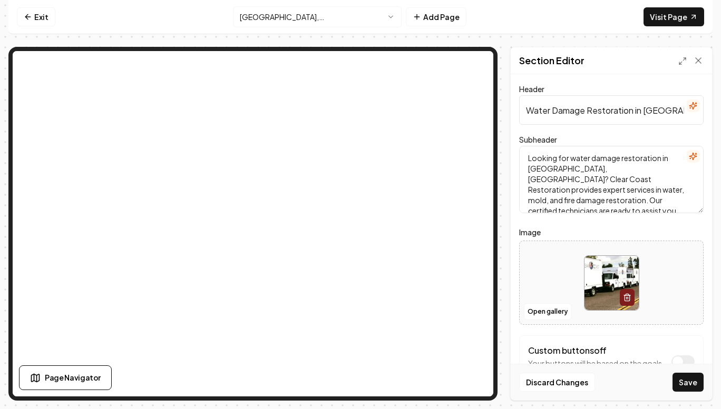
scroll to position [2, 0]
click at [537, 168] on textarea "Looking for water damage restoration in Upland, CA? Clear Coast Restoration pro…" at bounding box center [611, 179] width 184 height 67
type textarea "Looking for water damage restoration in West Covina, CA? Clear Coast Restoratio…"
click at [684, 377] on button "Save" at bounding box center [687, 382] width 31 height 19
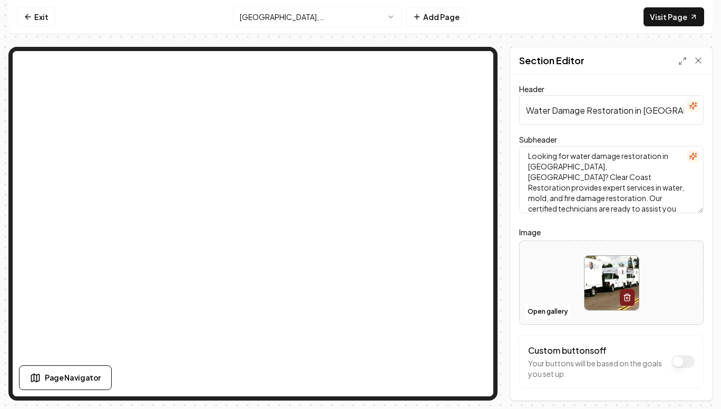
click at [319, 14] on html "Computer Required This feature is only available on a computer. Please switch t…" at bounding box center [360, 204] width 721 height 409
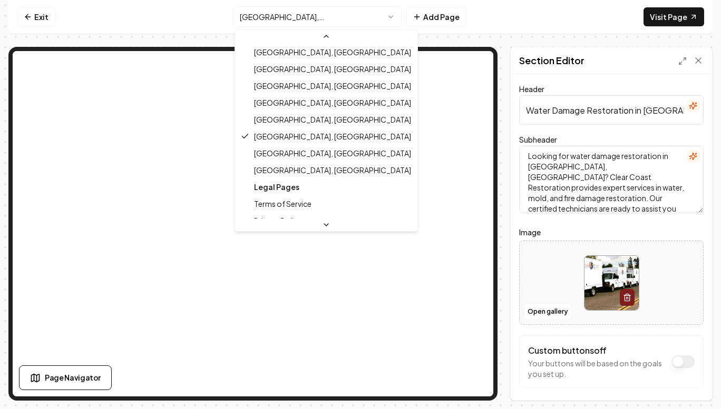
scroll to position [606, 0]
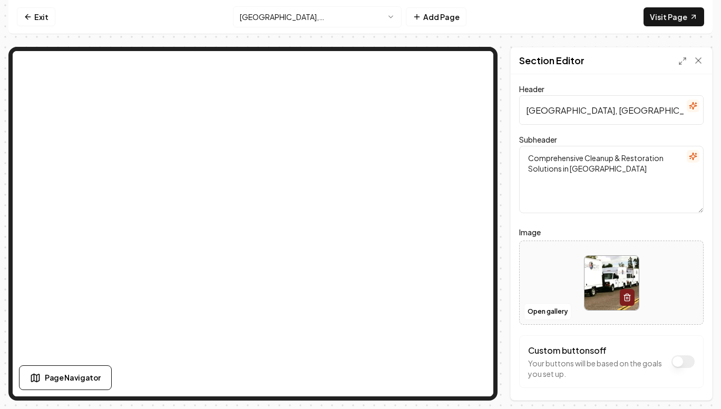
click at [548, 109] on input "Rancho Cucamonga, CA Restoration Services" at bounding box center [611, 110] width 184 height 30
paste input "Water Damage Restoration in Upland, CA | Clear Coast Restoration"
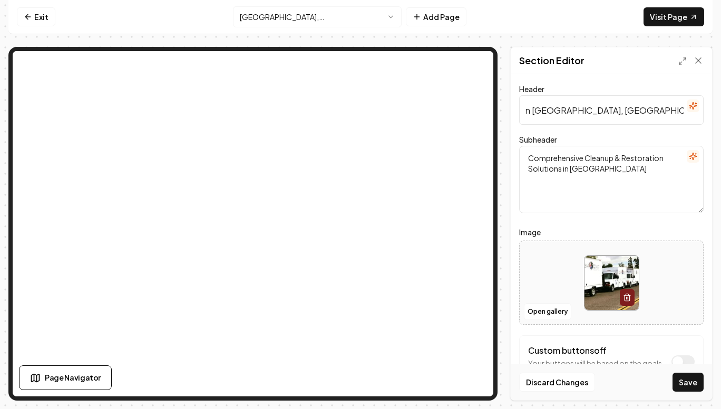
click at [548, 109] on input "Water Damage Restoration in Upland, CA | Clear Coast Restoration" at bounding box center [611, 110] width 184 height 30
type input "Water Damage Restoration in Rancho Cucamonga, CA | Clear Coast Restoration"
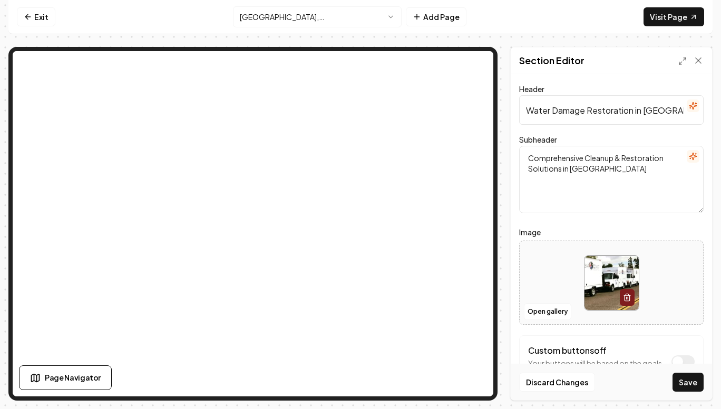
click at [549, 153] on textarea "Comprehensive Cleanup & Restoration Solutions in Rancho Cucamonga" at bounding box center [611, 179] width 184 height 67
paste textarea "Looking for water damage restoration in Upland, CA? Clear Coast Restoration pro…"
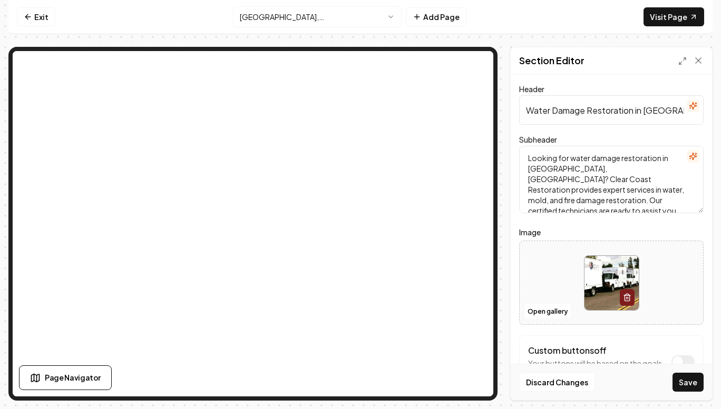
scroll to position [2, 0]
click at [538, 168] on textarea "Looking for water damage restoration in Upland, CA? Clear Coast Restoration pro…" at bounding box center [611, 179] width 184 height 67
type textarea "Looking for water damage restoration in Rancho Cucamonga, CA? Clear Coast Resto…"
click at [689, 378] on button "Save" at bounding box center [687, 382] width 31 height 19
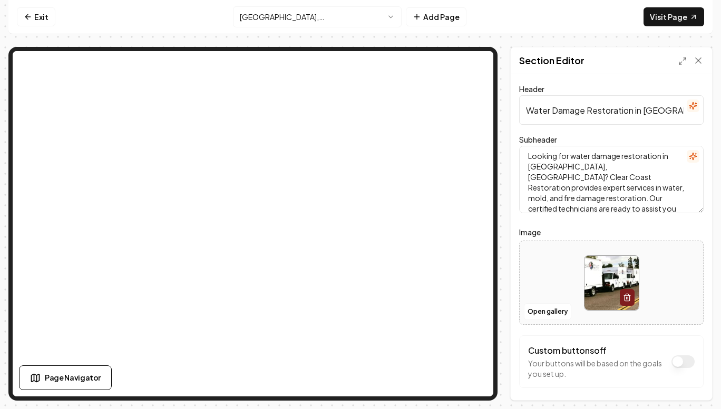
click at [323, 15] on html "Computer Required This feature is only available on a computer. Please switch t…" at bounding box center [360, 204] width 721 height 409
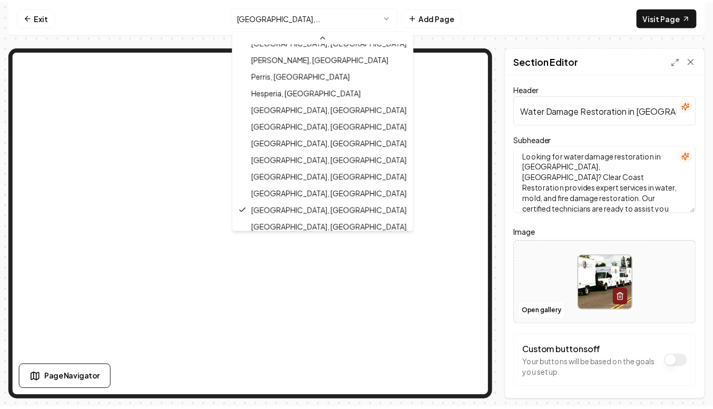
scroll to position [608, 0]
